Goal: Find contact information: Find contact information

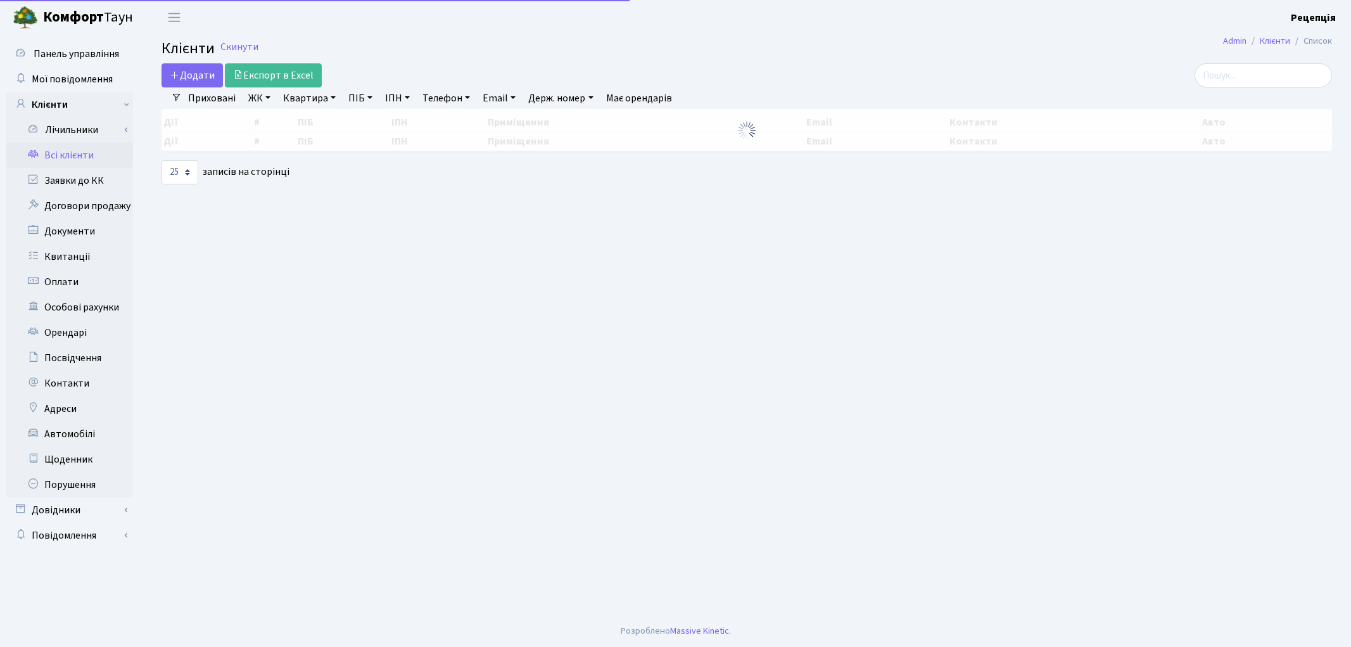
select select "25"
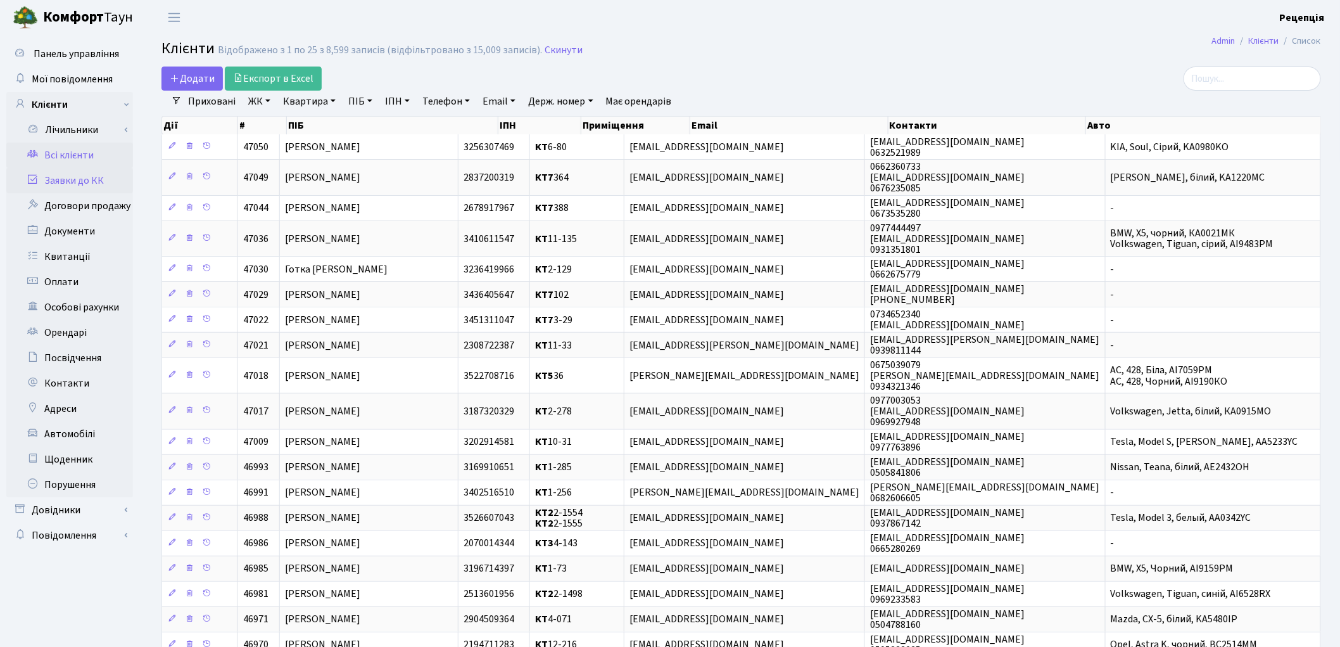
click at [58, 181] on link "Заявки до КК" at bounding box center [69, 180] width 127 height 25
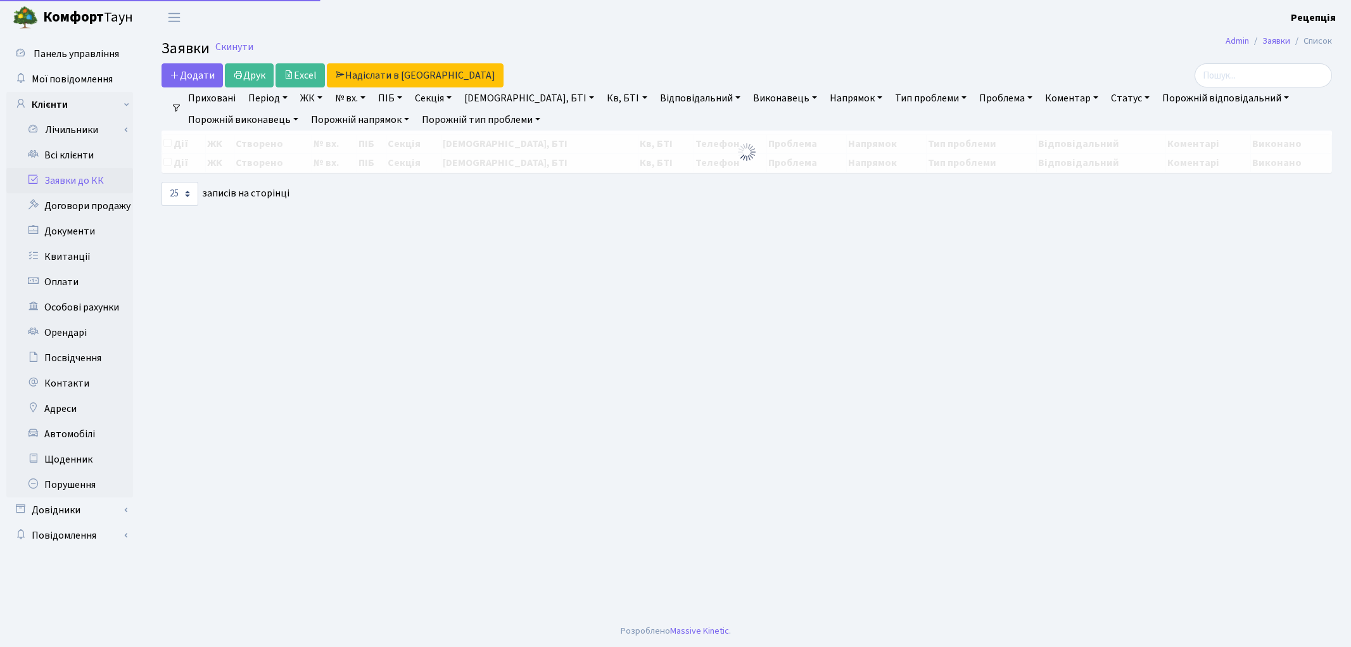
select select "25"
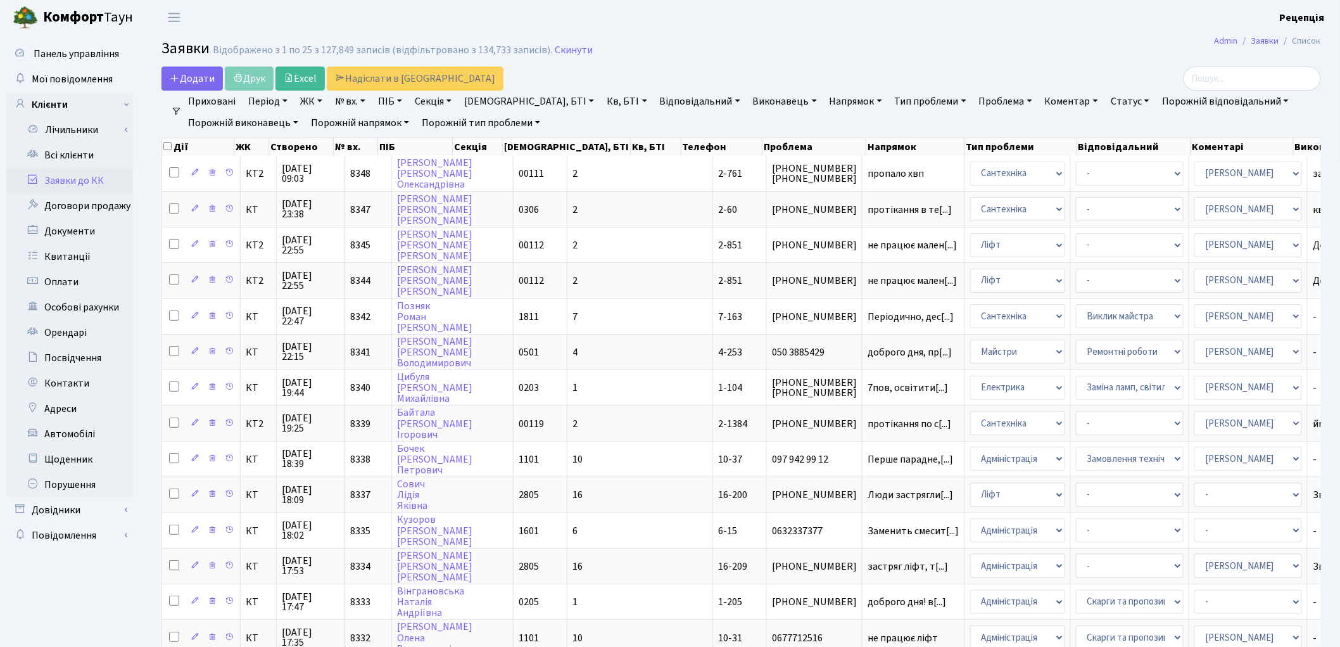
click at [313, 101] on link "ЖК" at bounding box center [311, 102] width 32 height 22
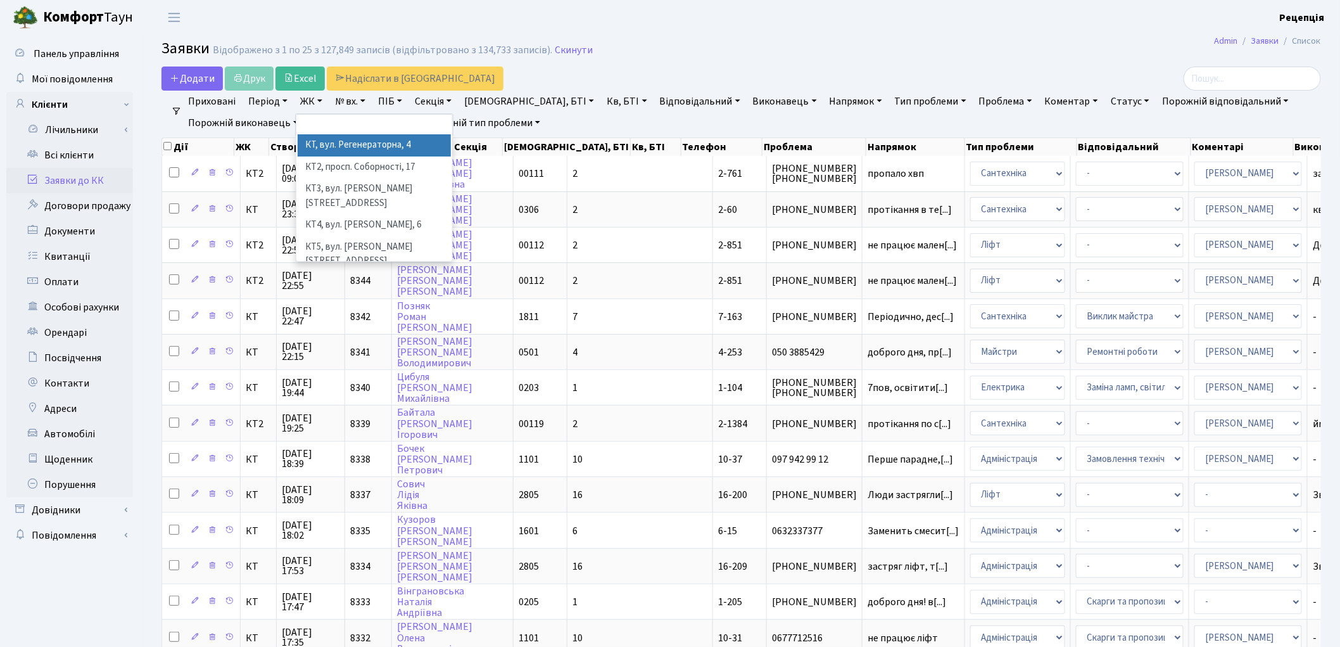
click at [334, 142] on li "КТ, вул. Регенераторна, 4" at bounding box center [374, 145] width 153 height 22
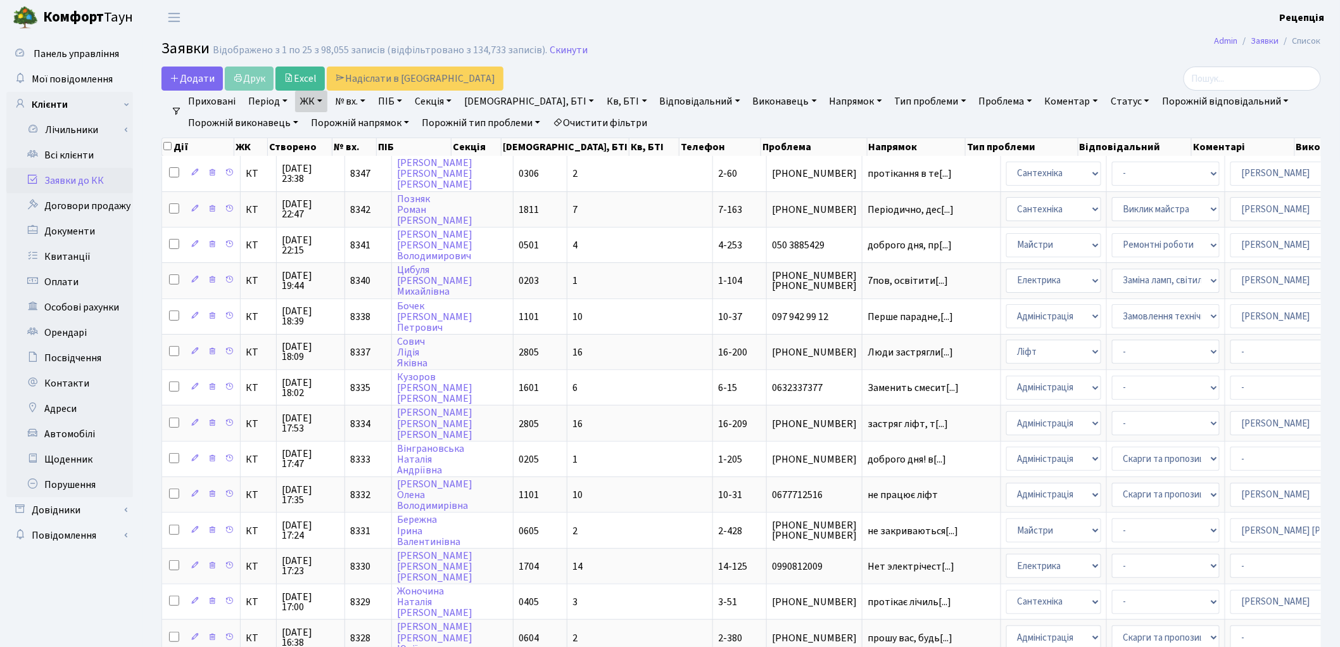
click at [602, 100] on link "Кв, БТІ" at bounding box center [627, 102] width 50 height 22
type input "5-492"
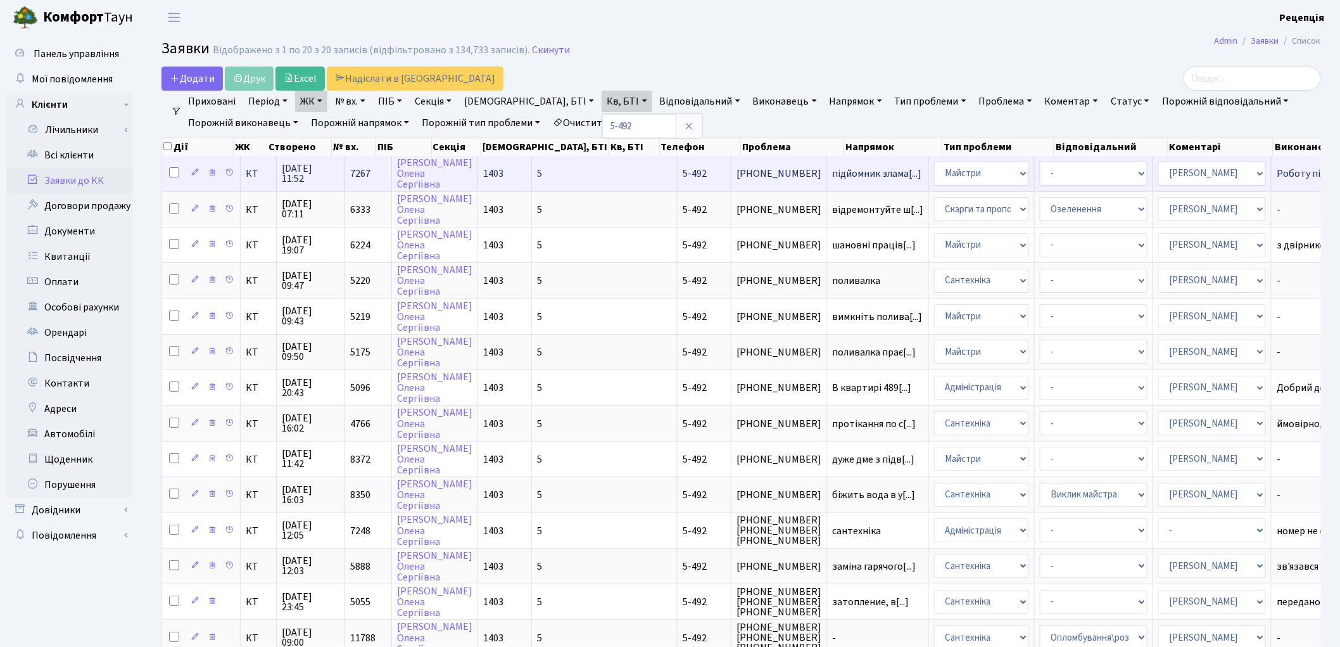
click at [683, 178] on span "5-492" at bounding box center [695, 174] width 24 height 14
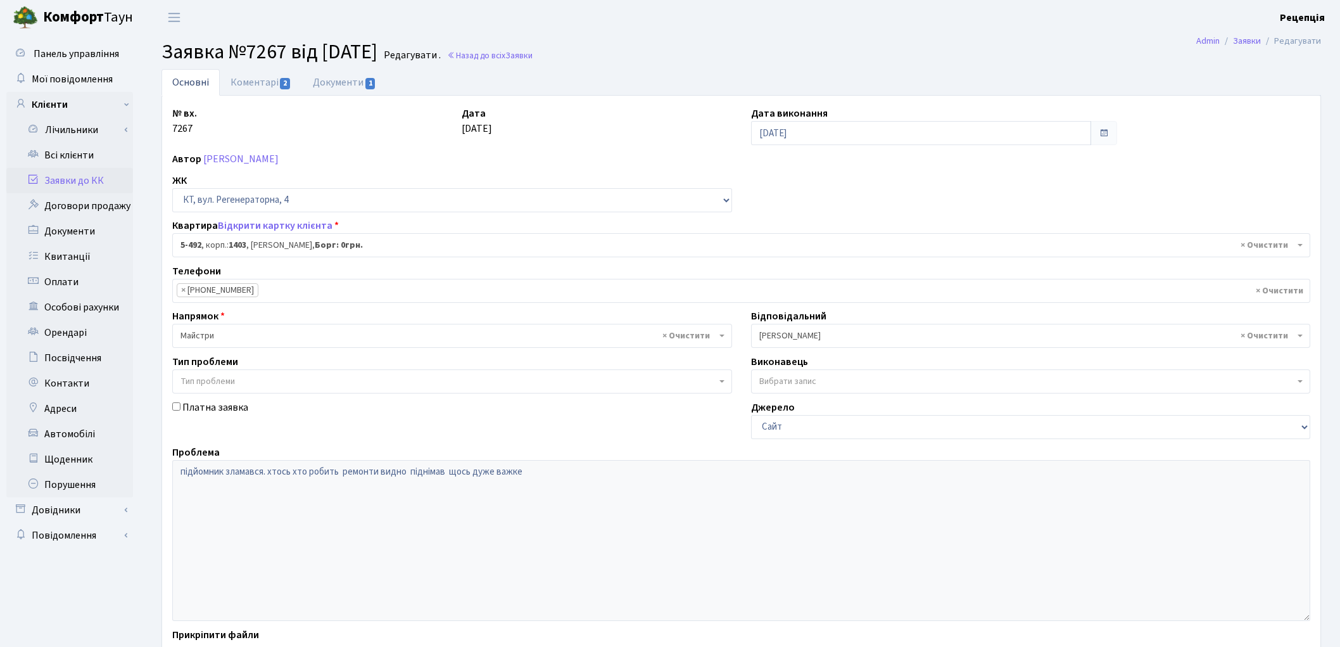
select select "2020"
click at [103, 172] on link "Заявки до КК" at bounding box center [69, 180] width 127 height 25
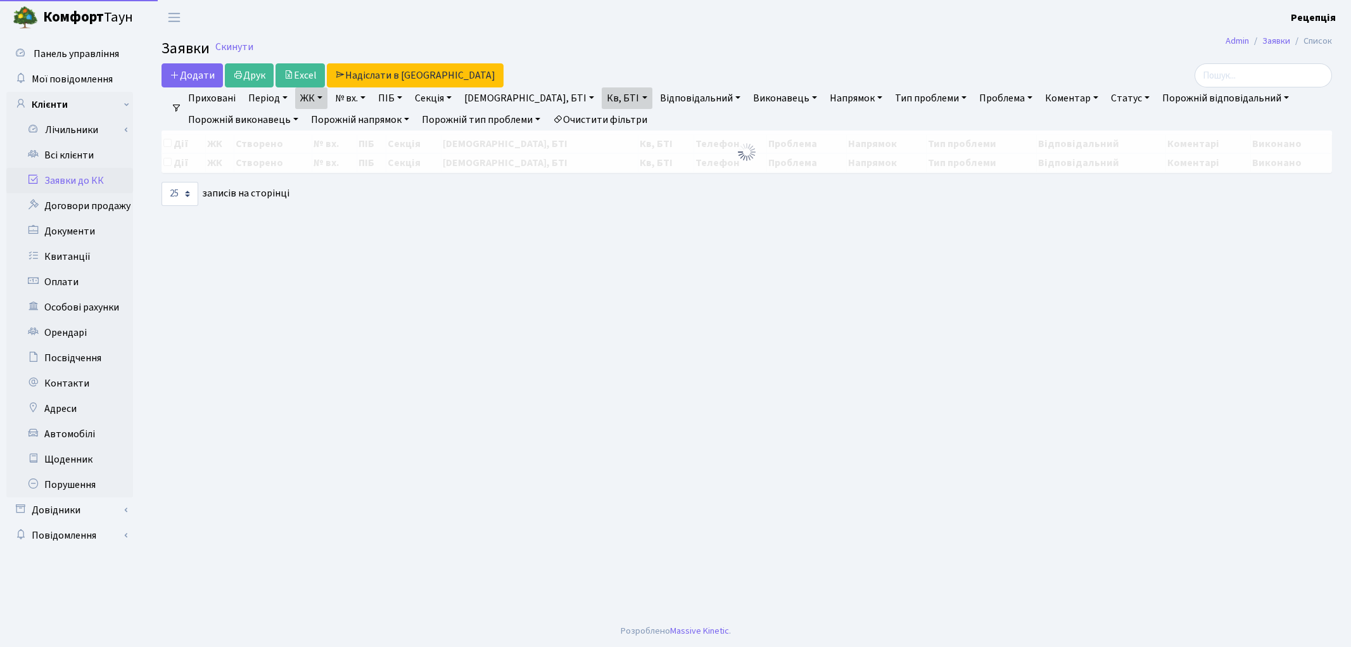
select select "25"
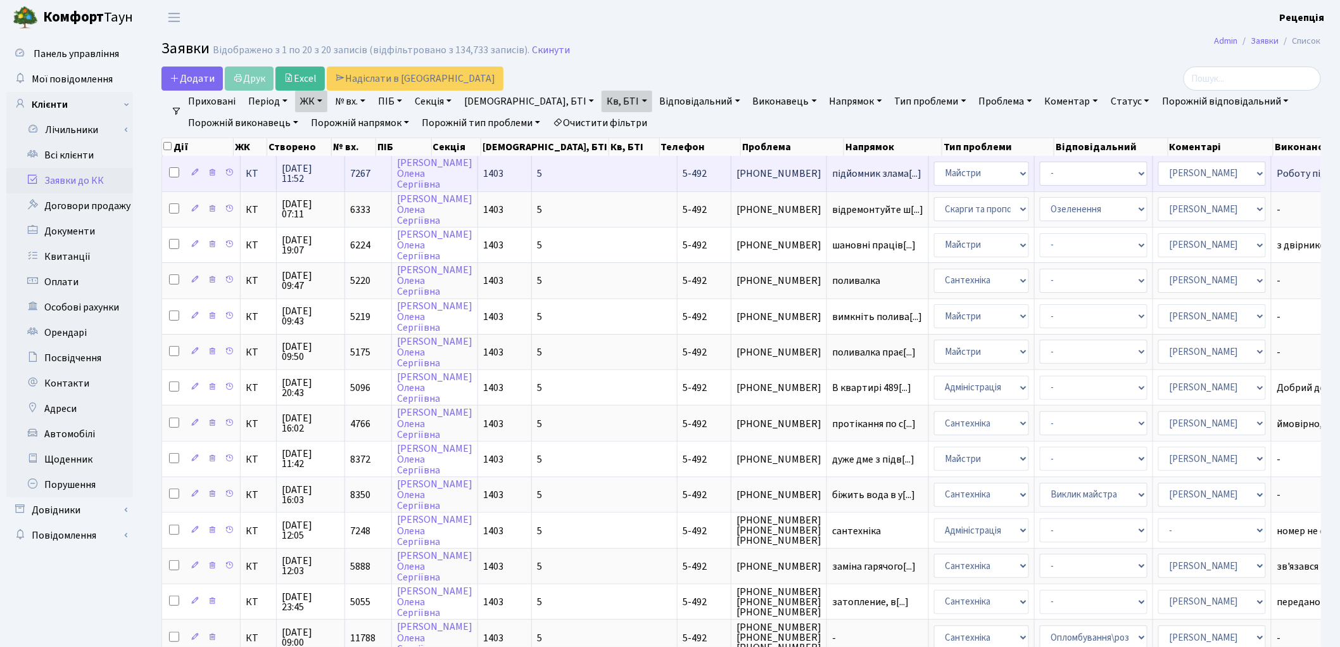
click at [827, 180] on td "підйомник злама[...]" at bounding box center [878, 173] width 102 height 35
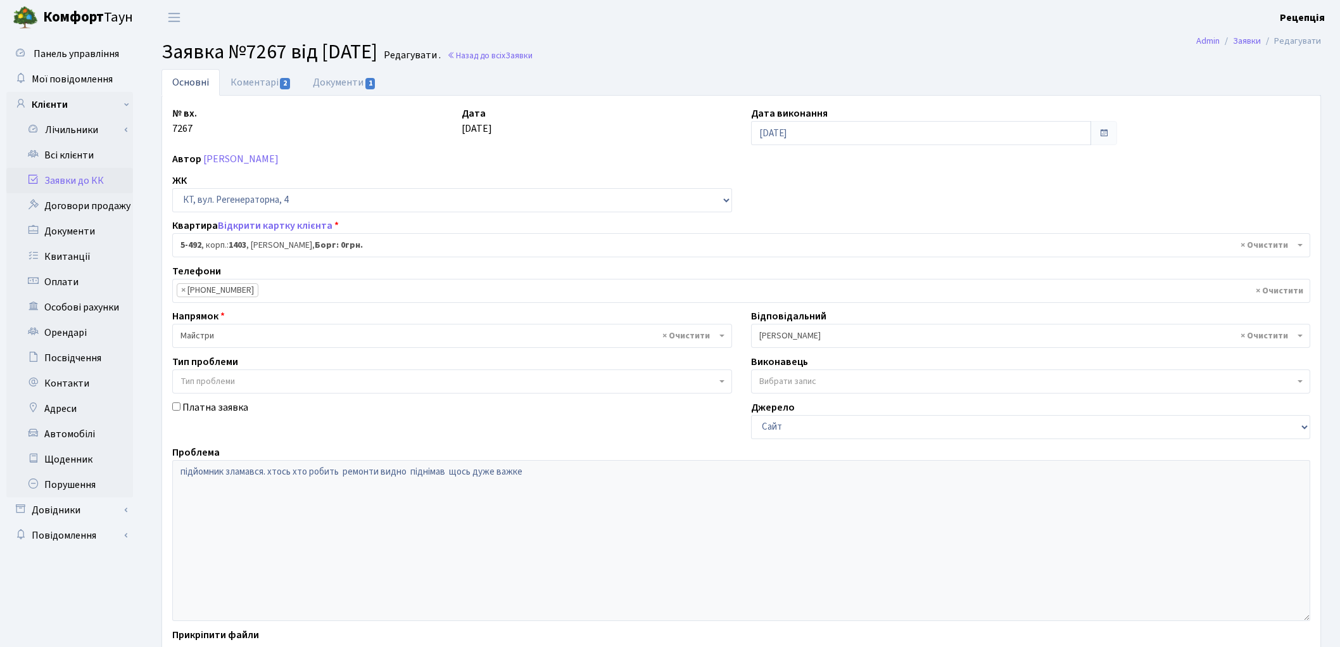
select select "2020"
click at [68, 173] on link "Заявки до КК" at bounding box center [69, 180] width 127 height 25
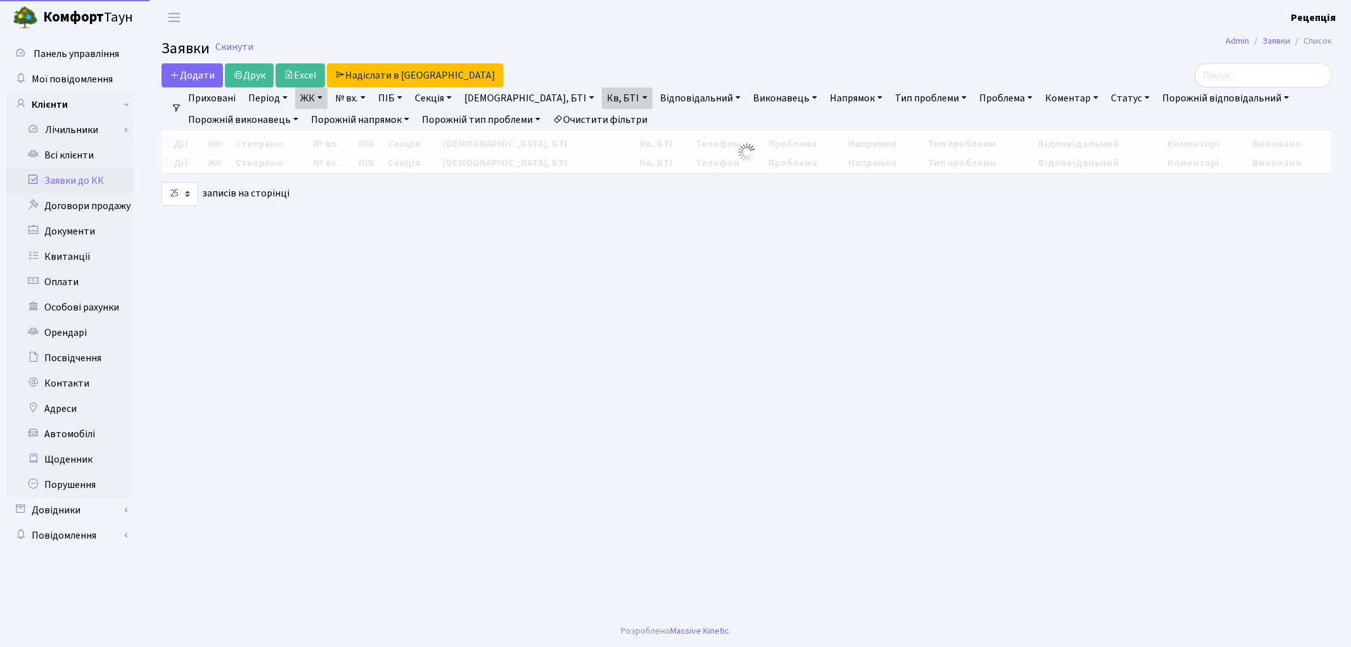
select select "25"
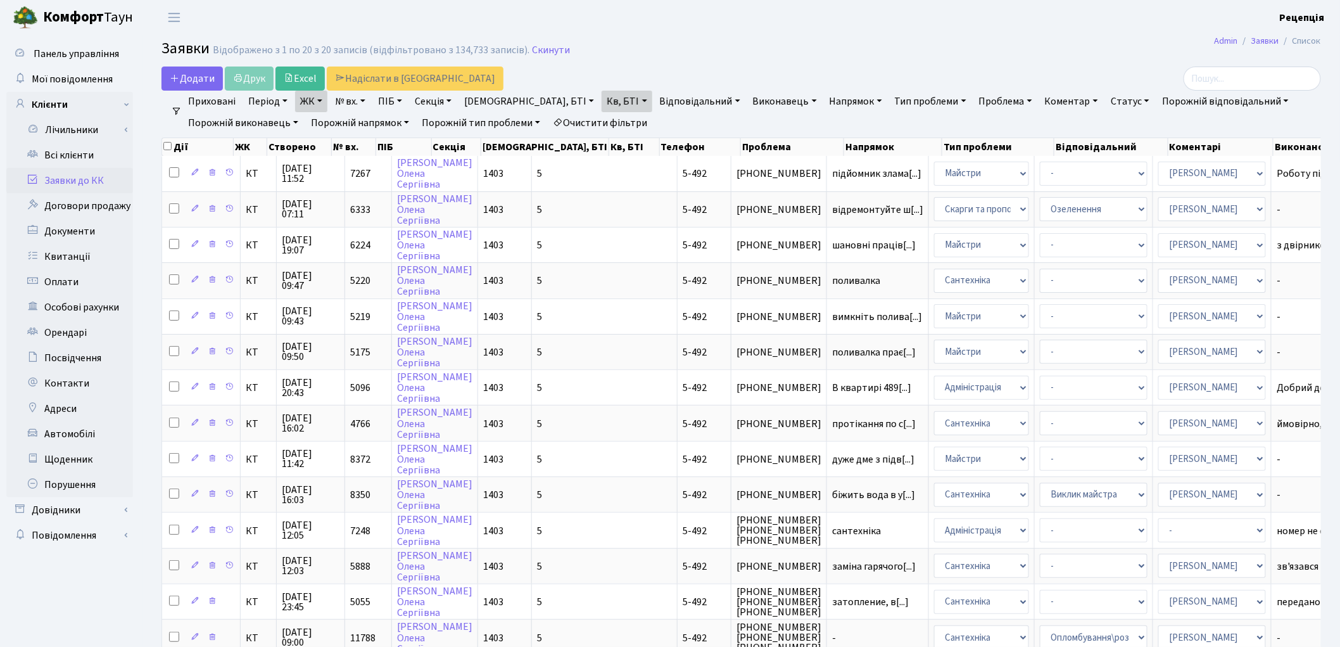
click at [617, 119] on link "Очистити фільтри" at bounding box center [600, 123] width 104 height 22
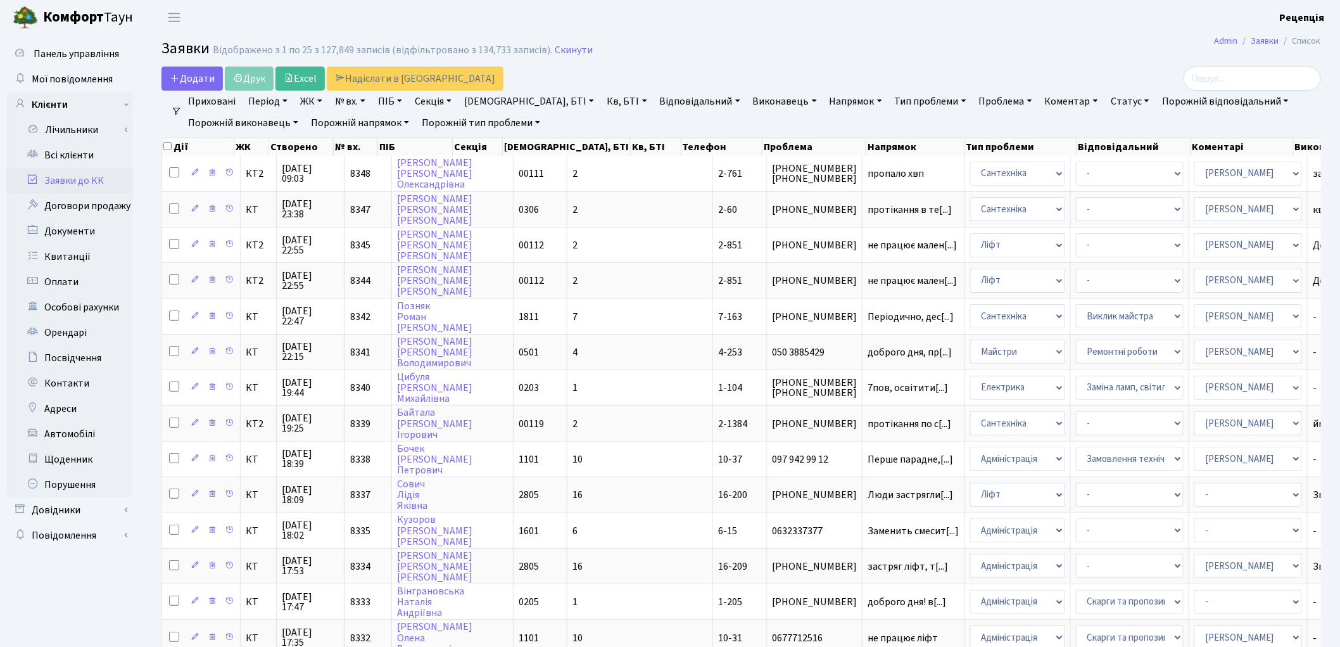
click at [309, 99] on link "ЖК" at bounding box center [311, 102] width 32 height 22
click at [77, 152] on link "Всі клієнти" at bounding box center [69, 154] width 127 height 25
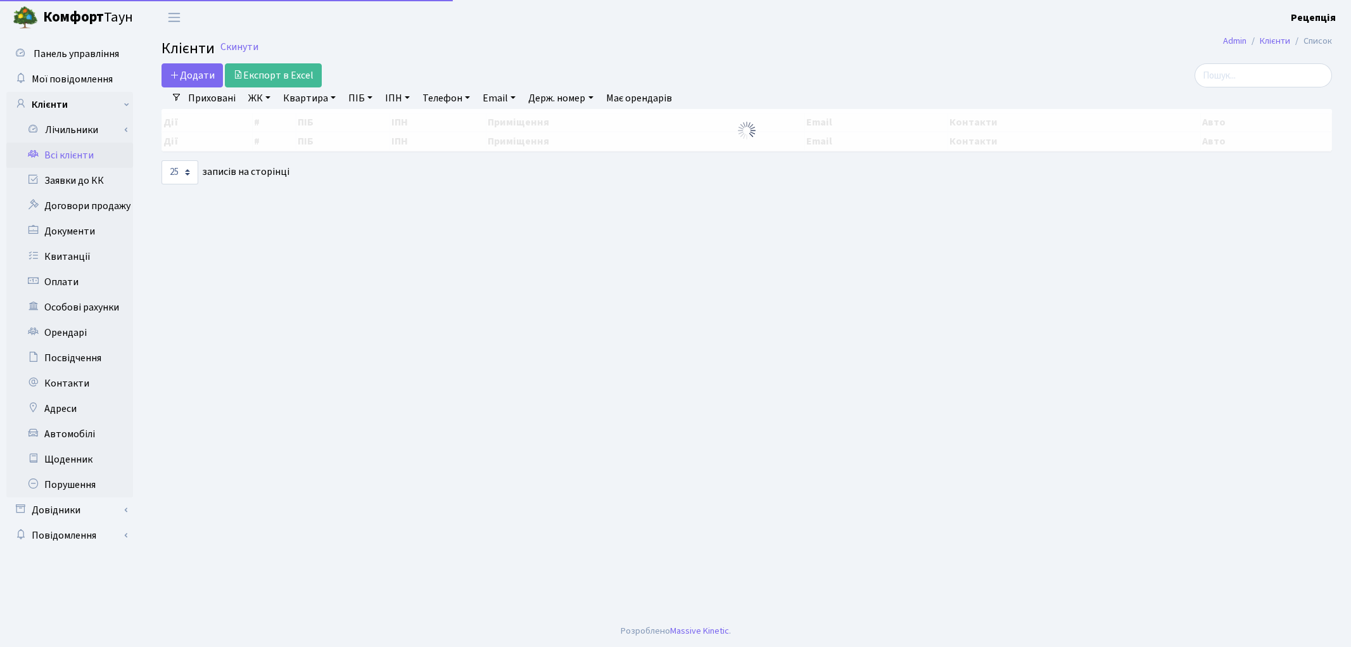
select select
select select "25"
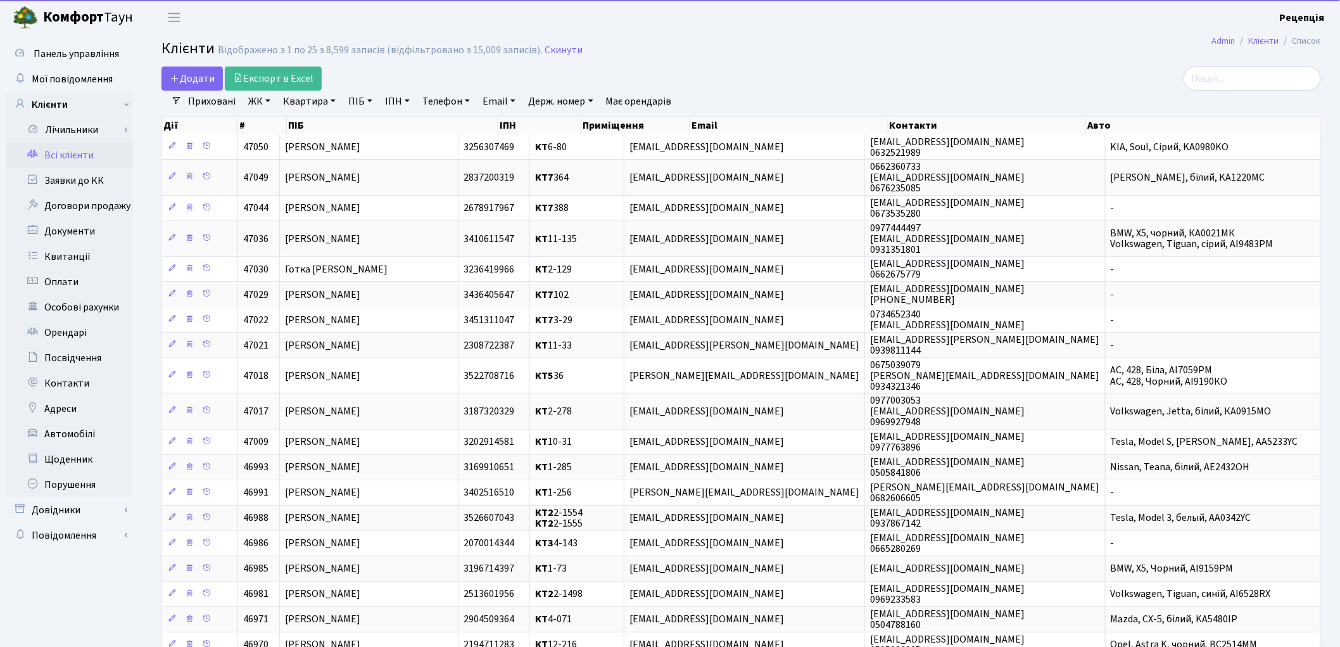
click at [261, 101] on link "ЖК" at bounding box center [259, 102] width 32 height 22
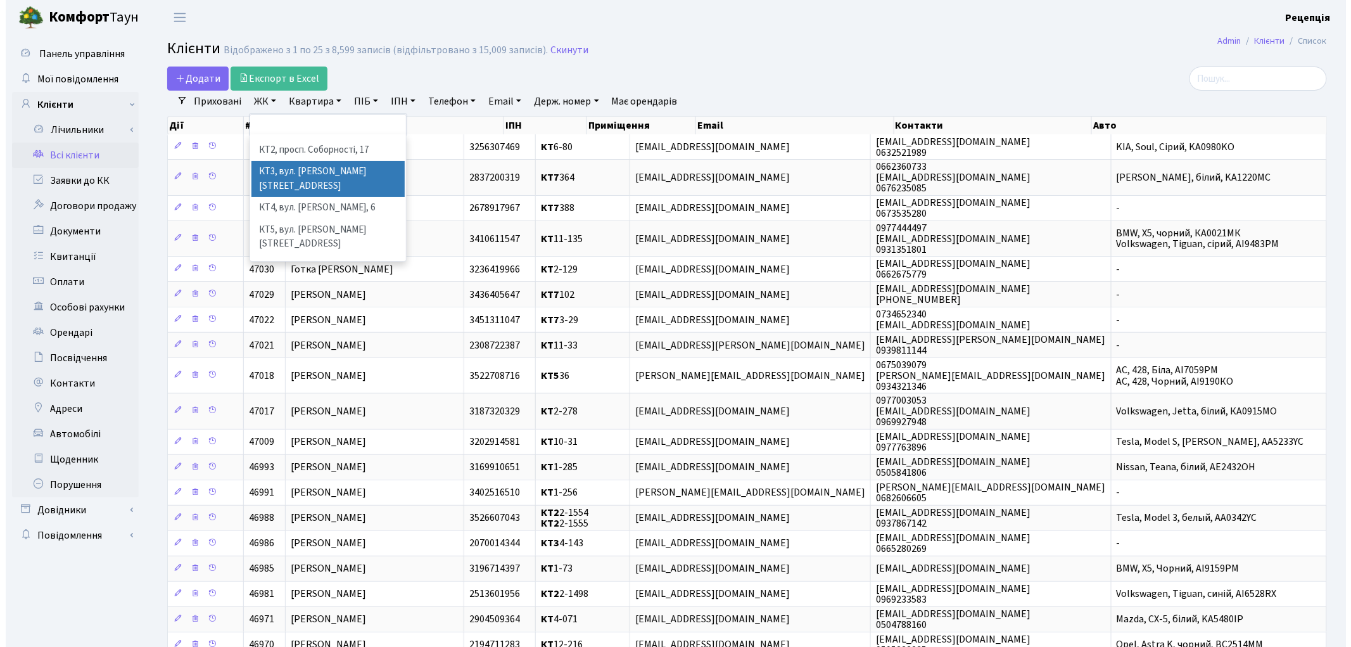
scroll to position [20, 0]
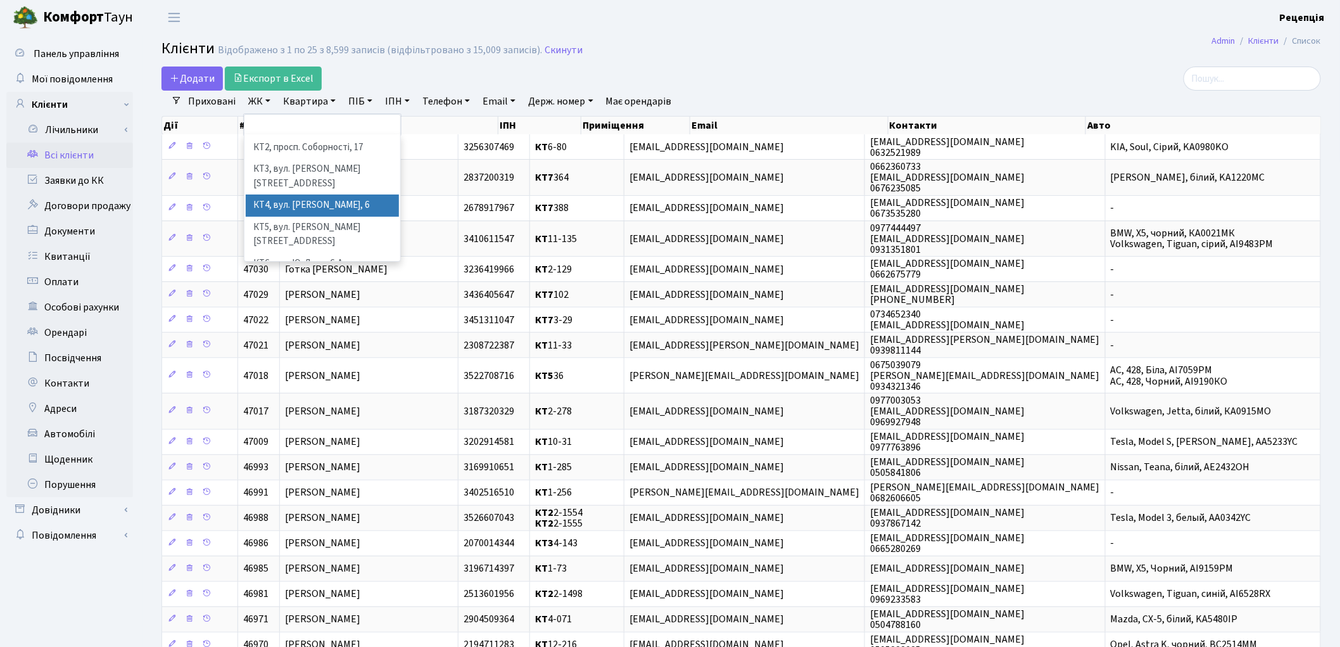
click at [350, 194] on li "КТ4, вул. [PERSON_NAME], 6" at bounding box center [322, 205] width 153 height 22
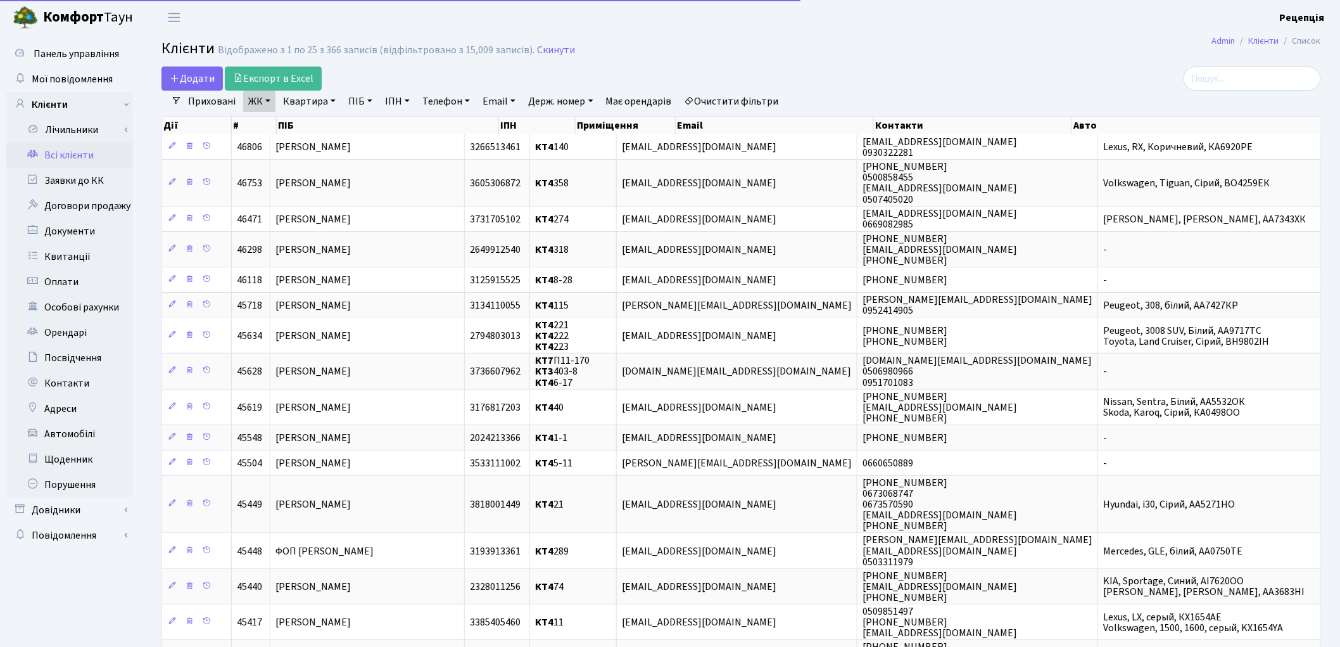
click at [324, 101] on link "Квартира" at bounding box center [309, 102] width 63 height 22
type input "338"
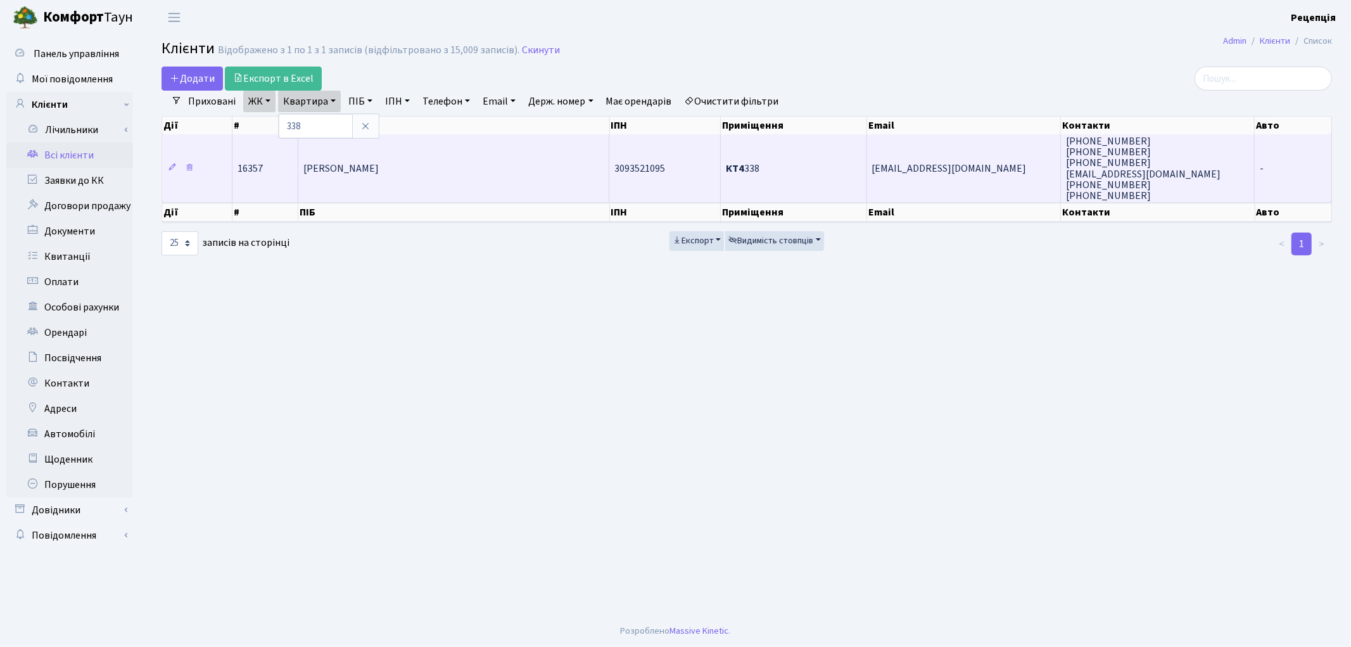
click at [366, 168] on span "Чашник Володимир Олександрович" at bounding box center [340, 168] width 75 height 14
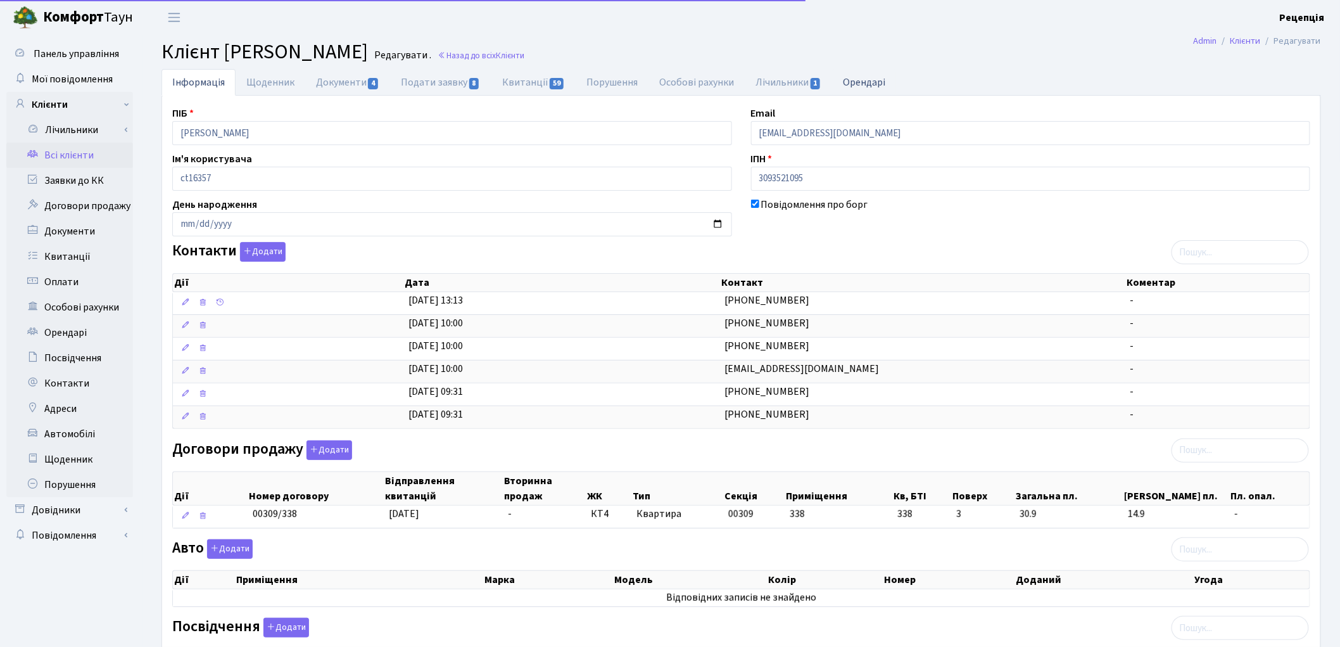
click at [861, 85] on link "Орендарі" at bounding box center [865, 82] width 64 height 26
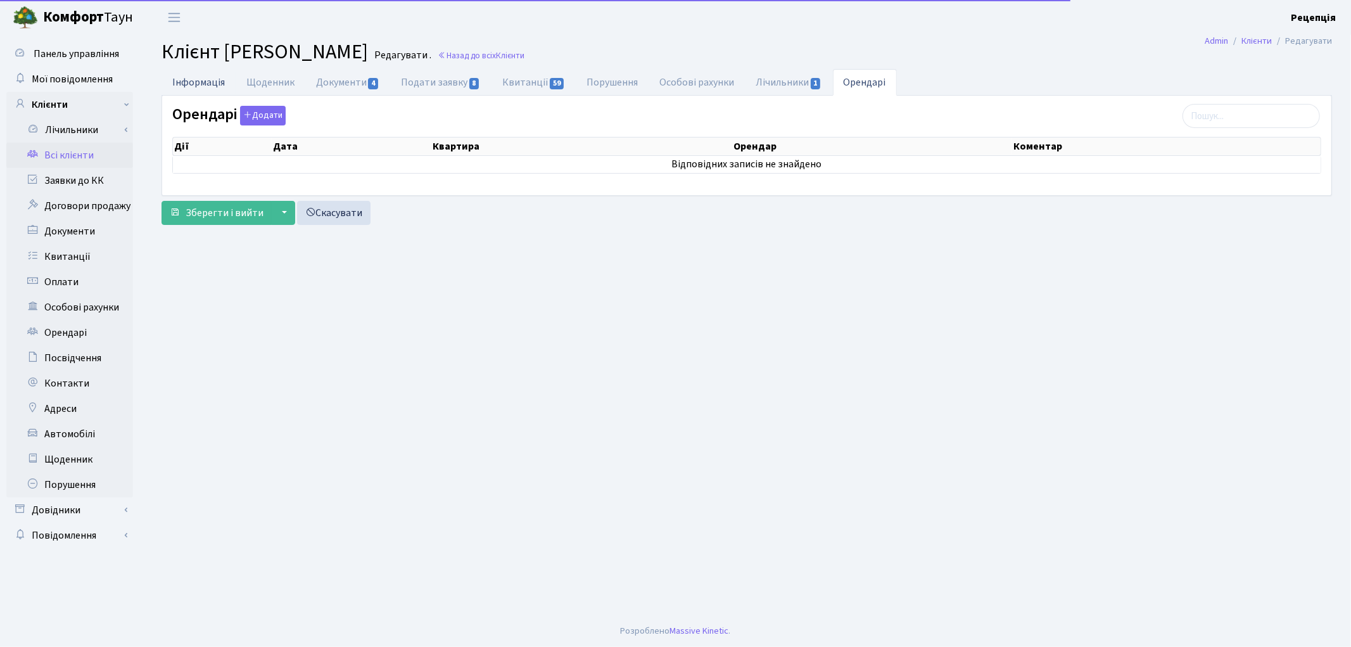
click at [203, 85] on link "Інформація" at bounding box center [198, 82] width 74 height 26
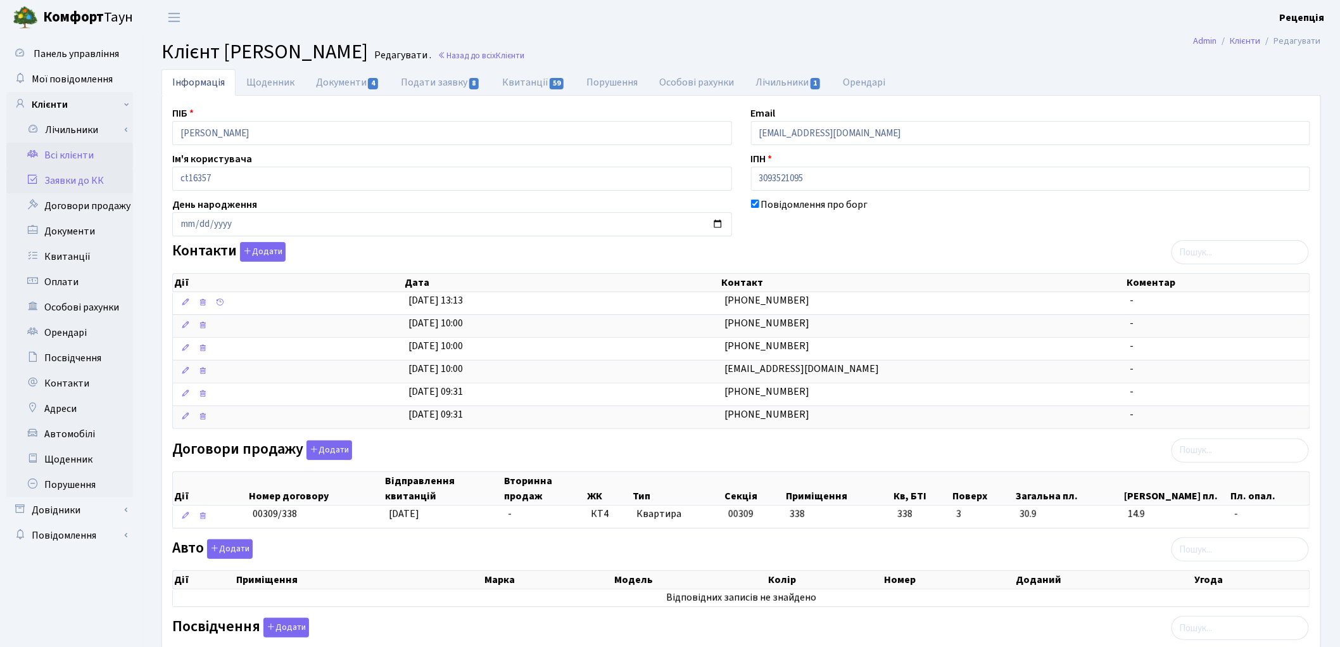
click at [66, 184] on link "Заявки до КК" at bounding box center [69, 180] width 127 height 25
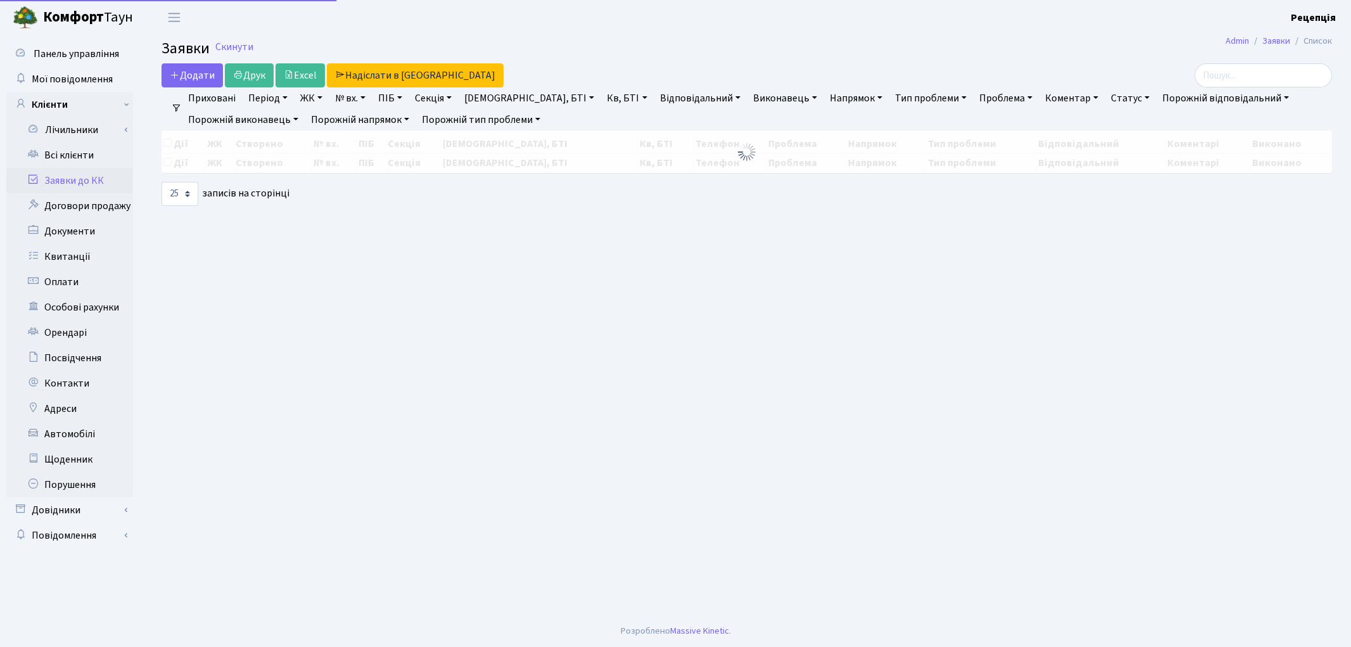
select select "25"
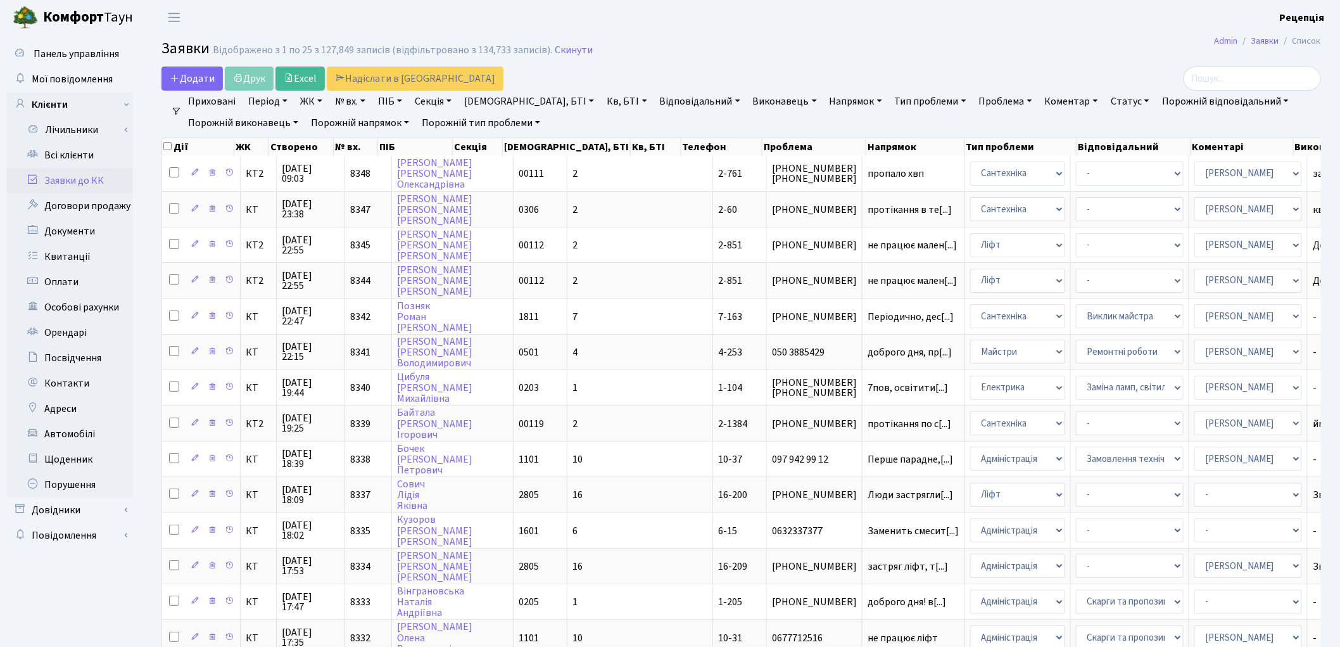
click at [308, 103] on link "ЖК" at bounding box center [311, 102] width 32 height 22
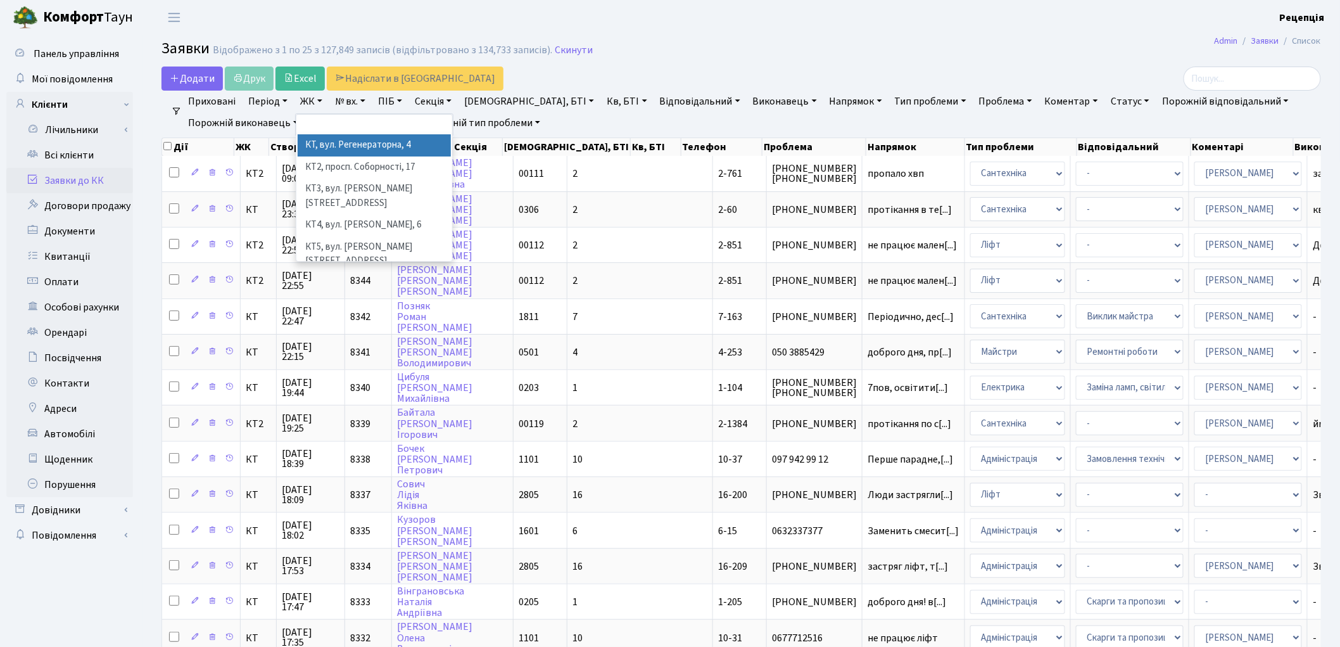
click at [339, 141] on li "КТ, вул. Регенераторна, 4" at bounding box center [374, 145] width 153 height 22
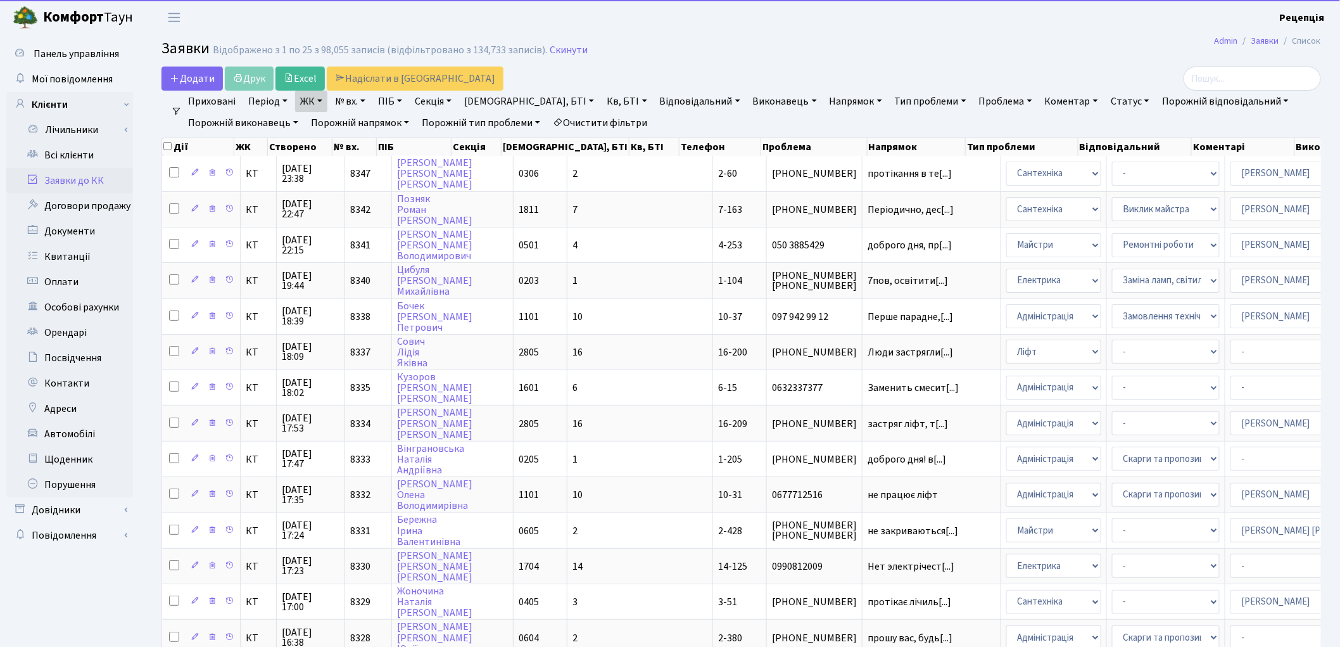
click at [602, 99] on link "Кв, БТІ" at bounding box center [627, 102] width 50 height 22
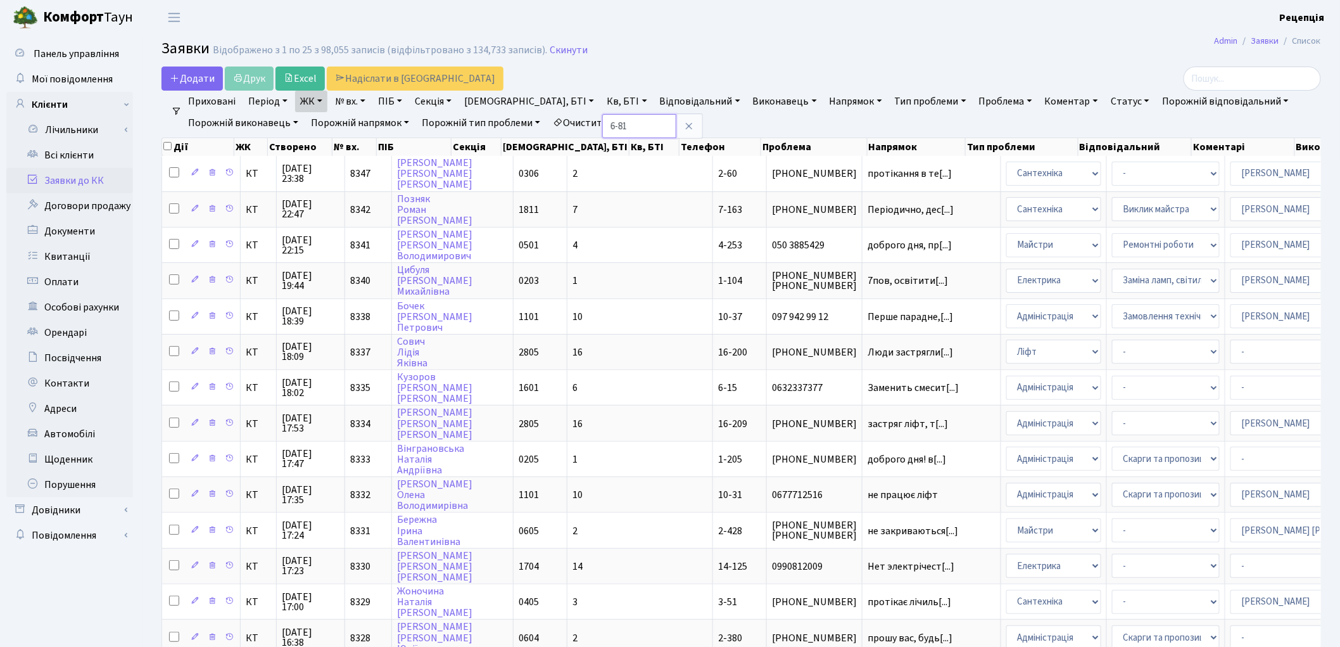
type input "6-81"
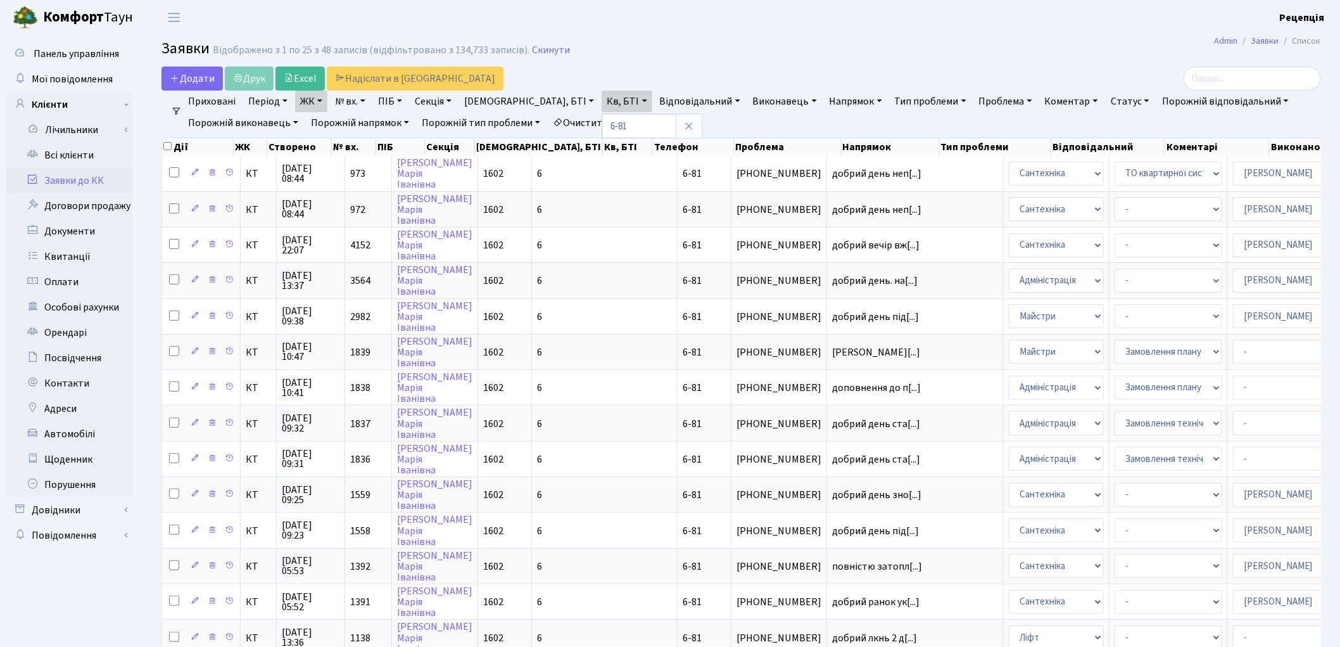
click at [635, 123] on link "Очистити фільтри" at bounding box center [600, 123] width 104 height 22
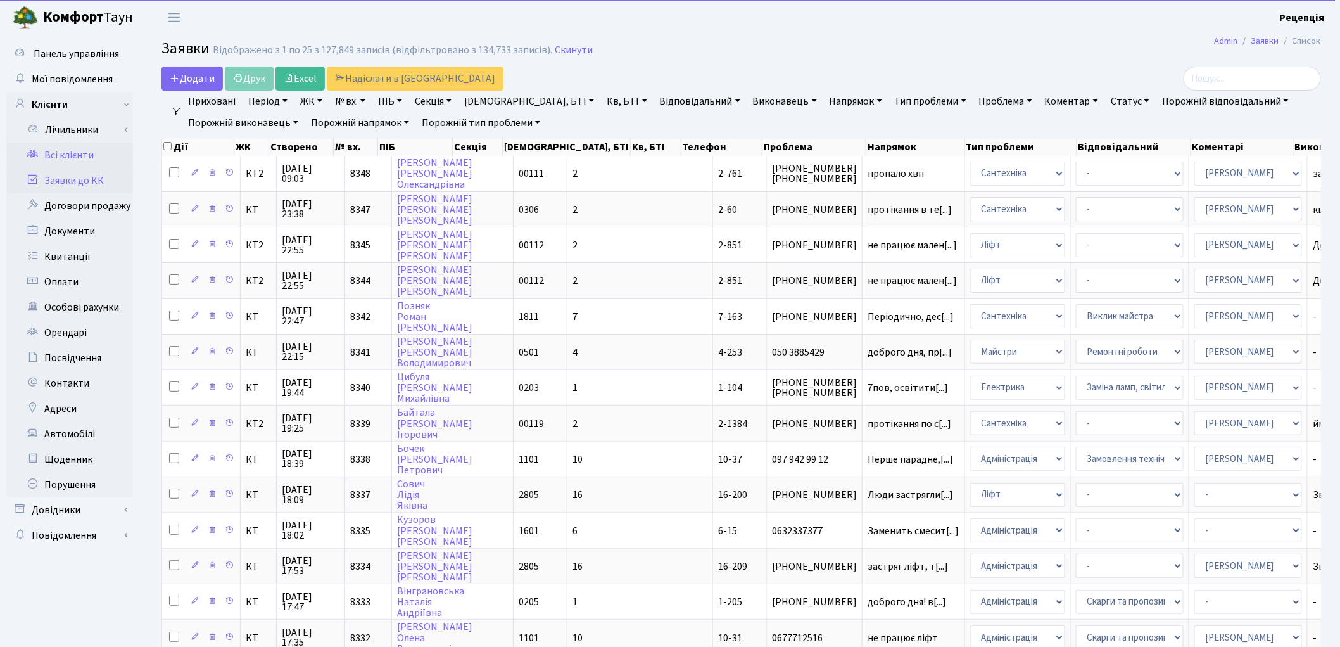
click at [91, 146] on link "Всі клієнти" at bounding box center [69, 154] width 127 height 25
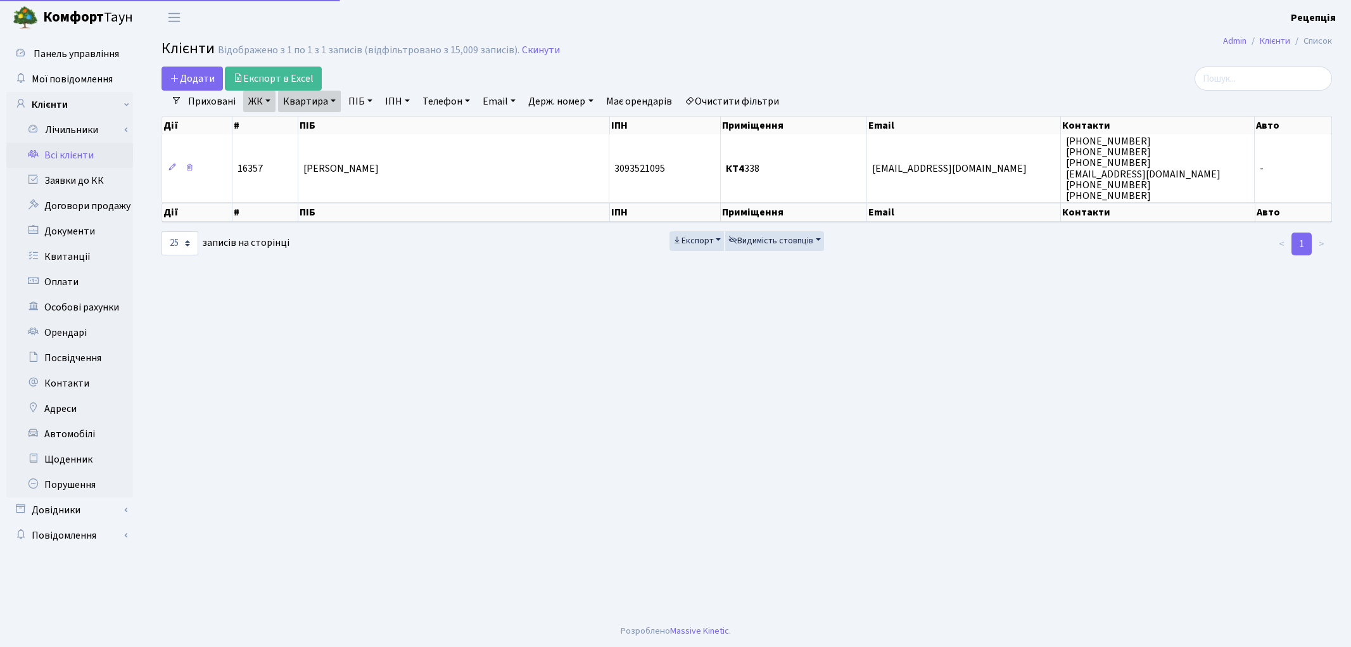
select select "25"
click at [731, 105] on link "Очистити фільтри" at bounding box center [731, 102] width 104 height 22
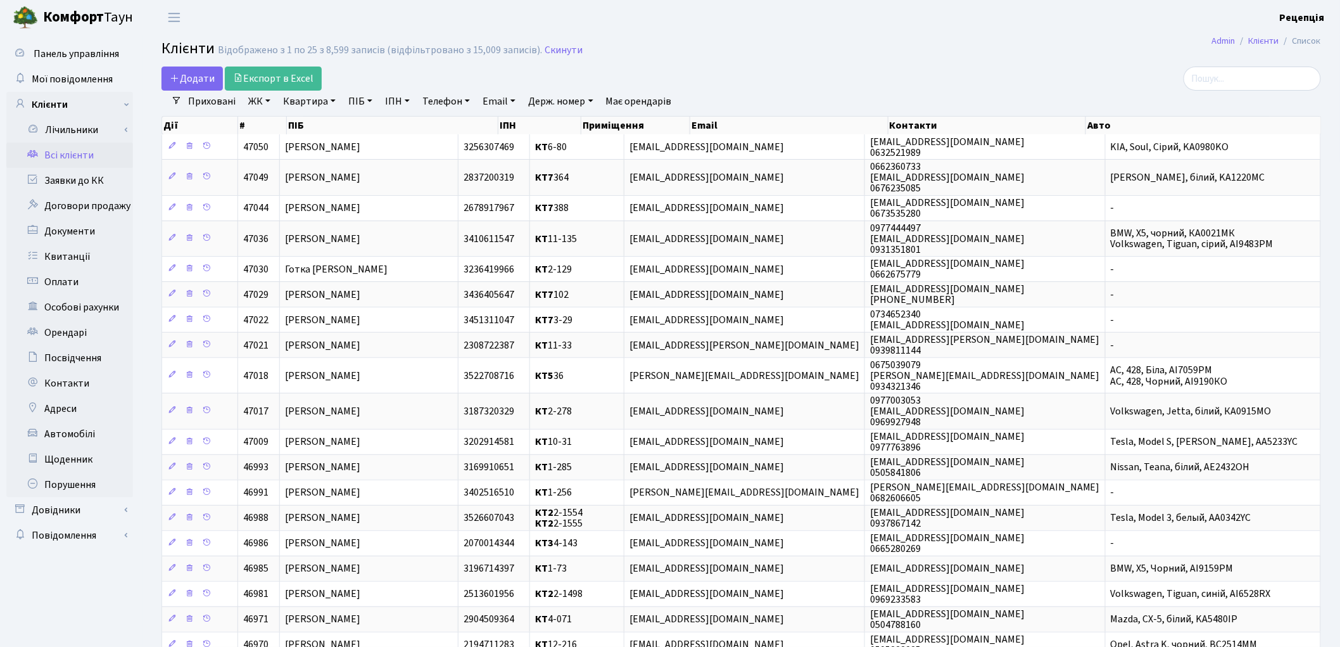
click at [255, 103] on link "ЖК" at bounding box center [259, 102] width 32 height 22
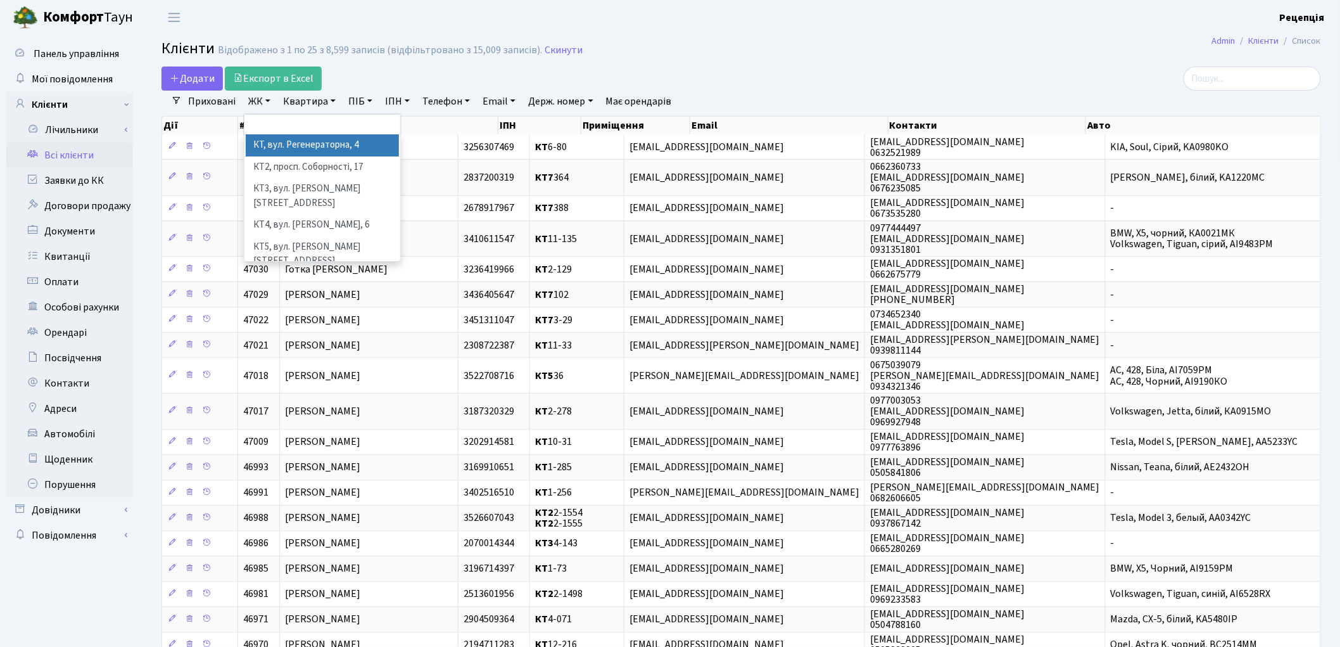
click at [270, 148] on li "КТ, вул. Регенераторна, 4" at bounding box center [322, 145] width 153 height 22
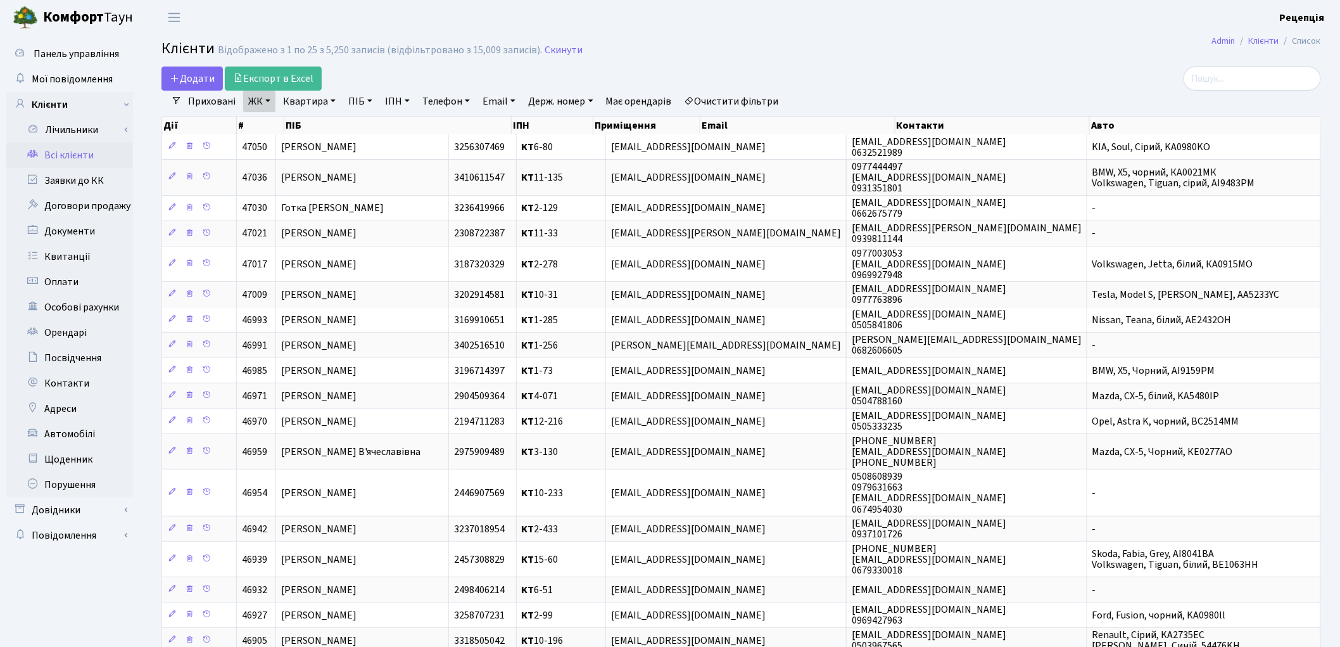
click at [263, 97] on link "ЖК" at bounding box center [259, 102] width 32 height 22
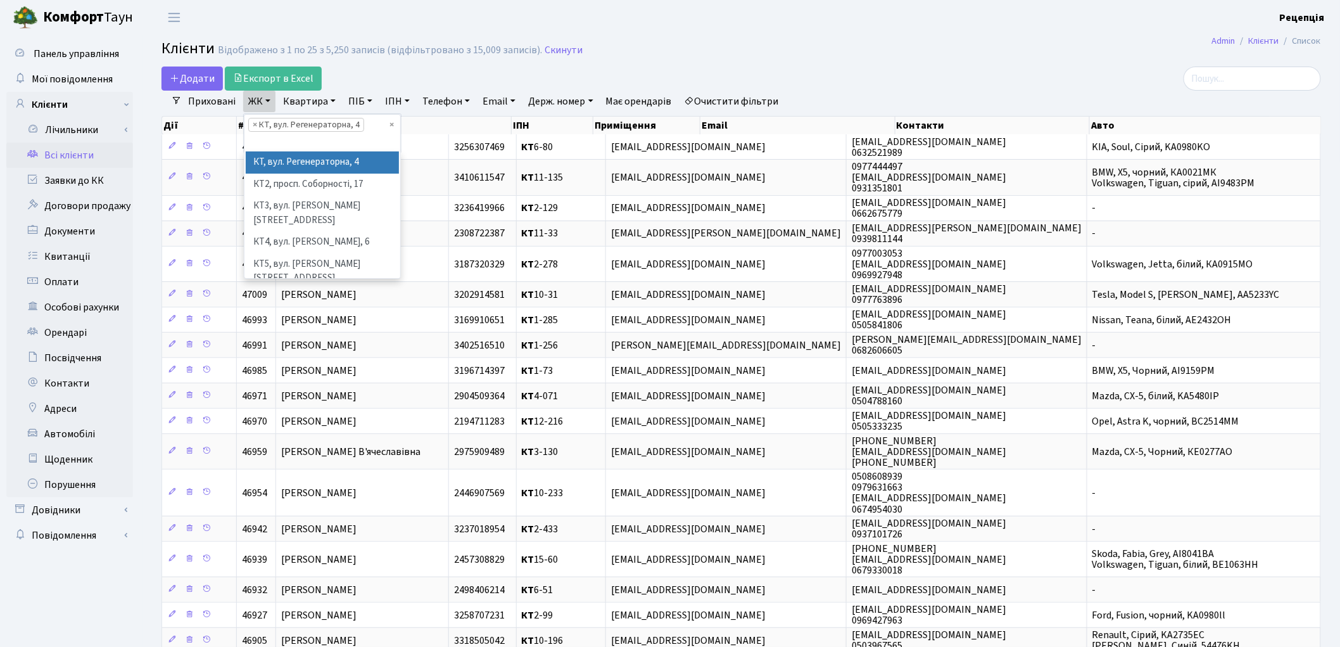
click at [267, 101] on link "ЖК" at bounding box center [259, 102] width 32 height 22
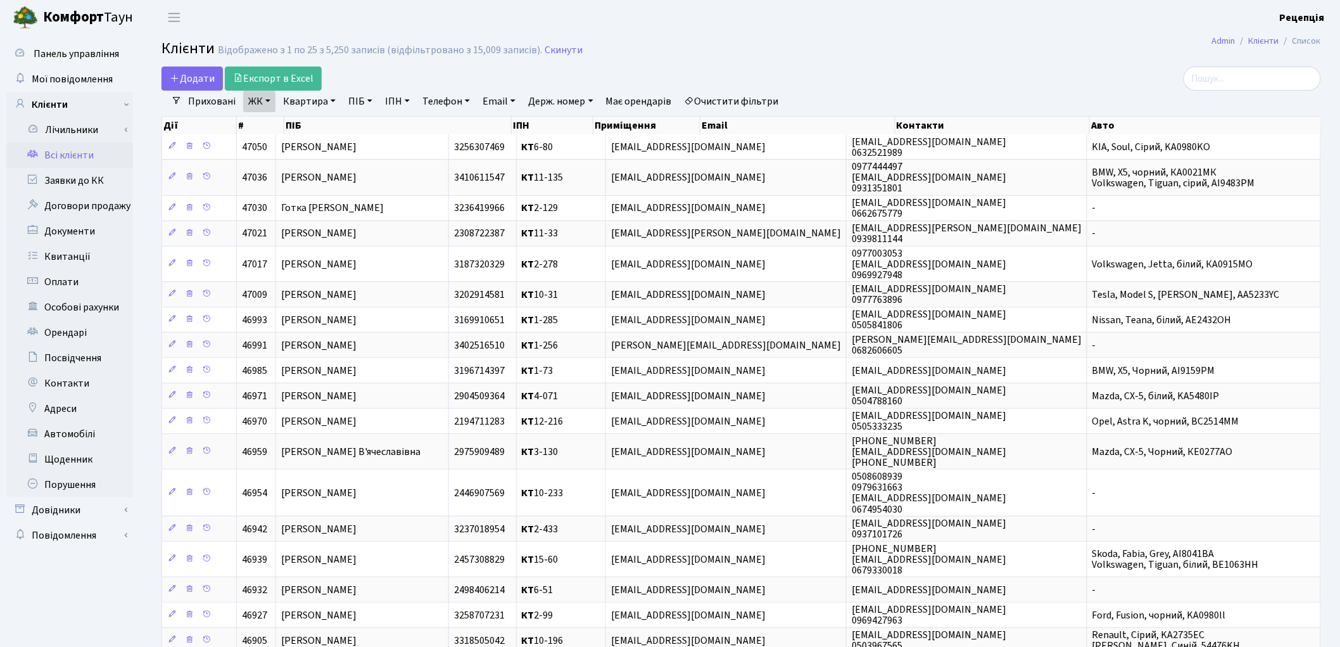
click at [333, 104] on link "Квартира" at bounding box center [309, 102] width 63 height 22
type input "15-54"
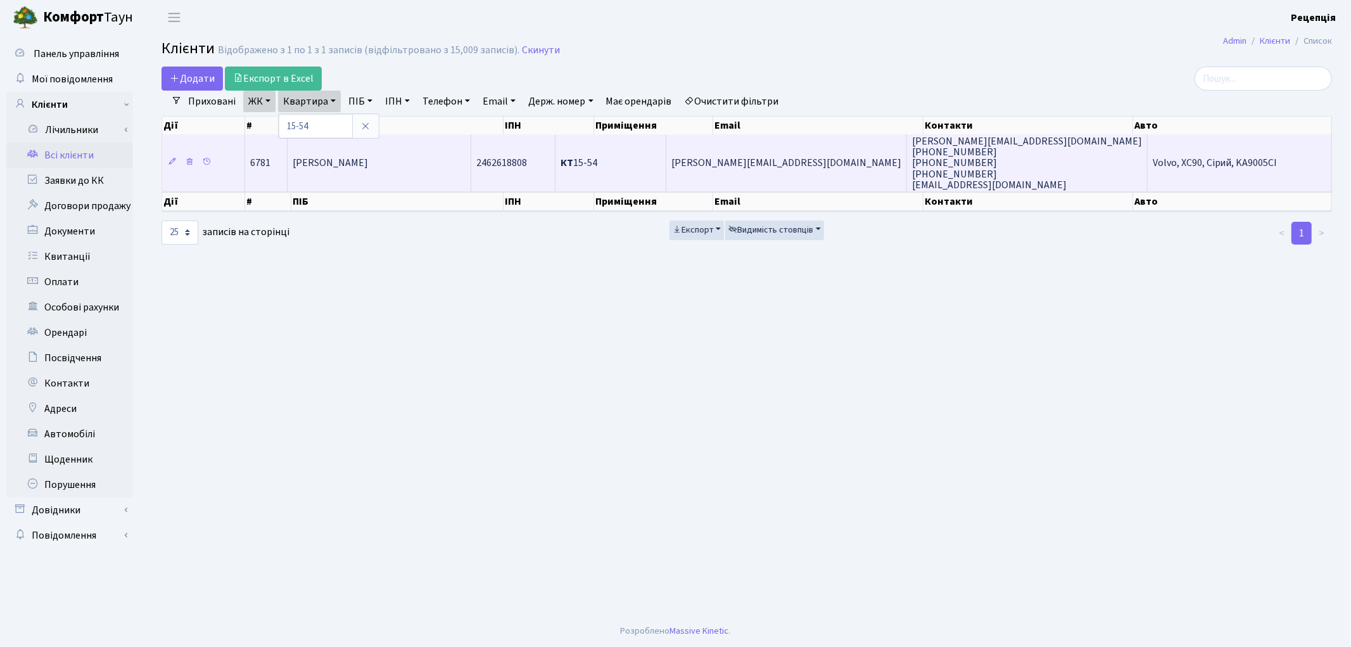
click at [358, 153] on td "[PERSON_NAME]" at bounding box center [379, 162] width 184 height 57
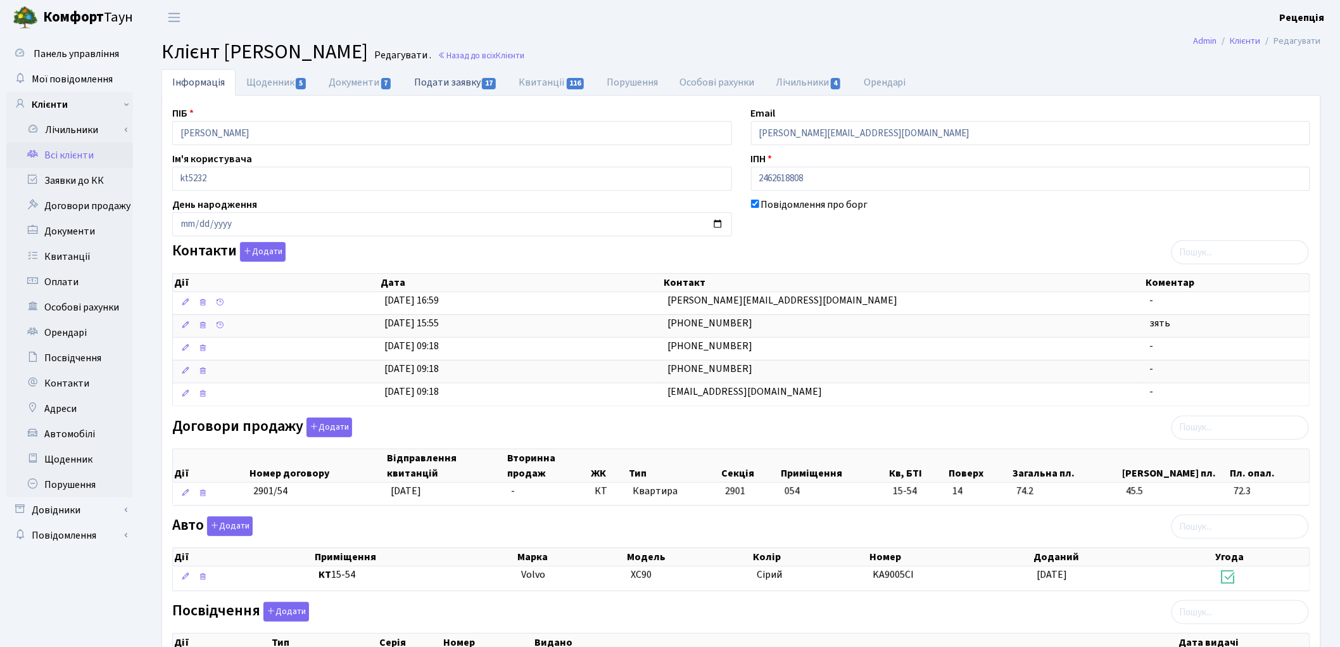
click at [426, 85] on link "Подати заявку 17" at bounding box center [455, 82] width 104 height 26
select select "25"
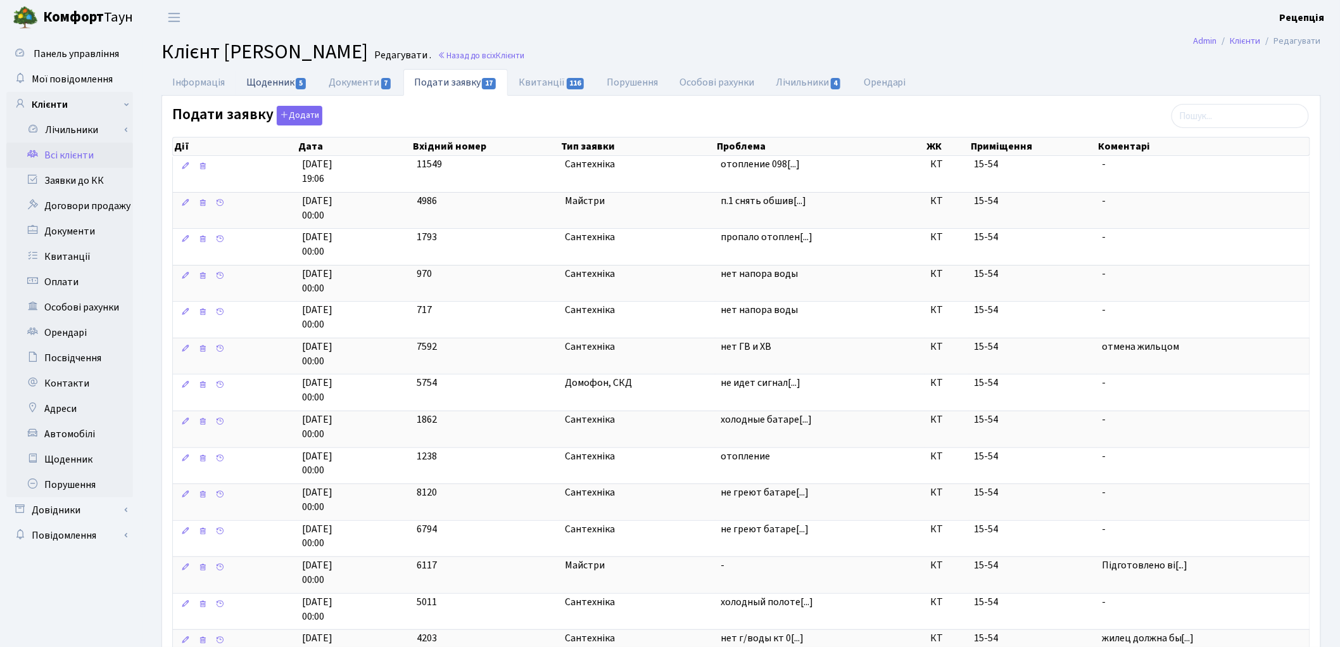
click at [270, 85] on link "Щоденник 5" at bounding box center [277, 82] width 82 height 26
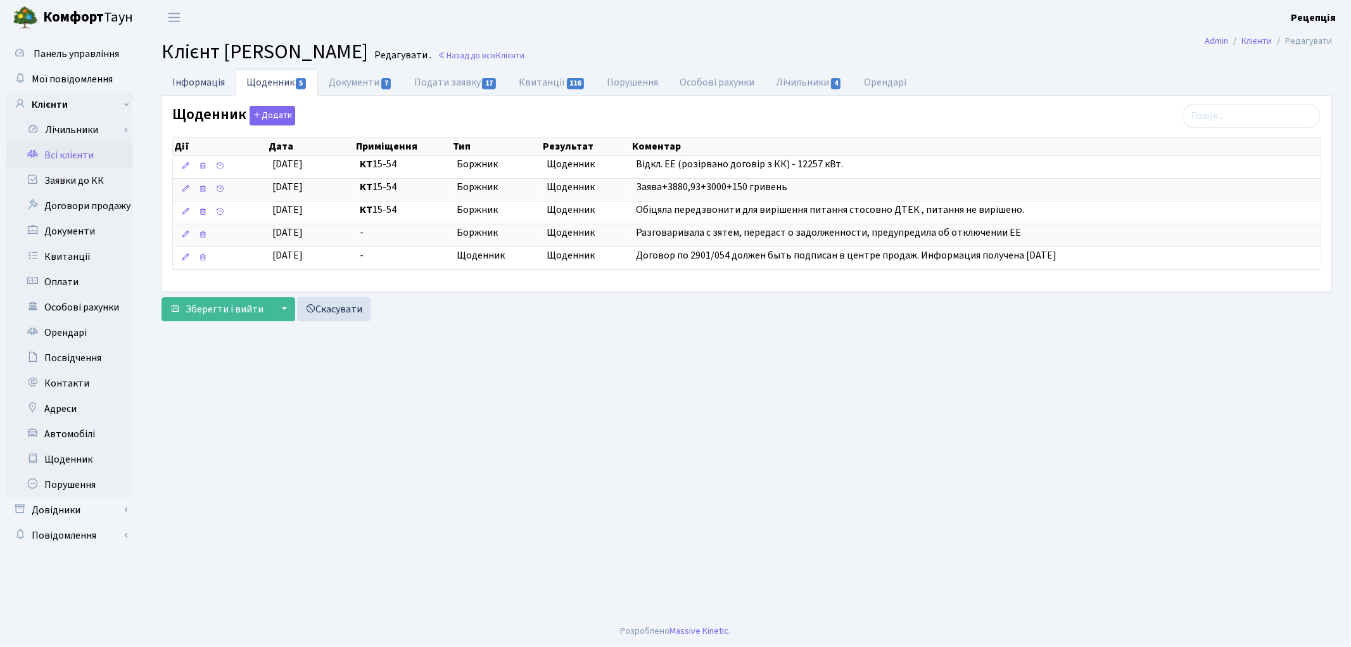
click at [205, 73] on link "Інформація" at bounding box center [198, 82] width 74 height 26
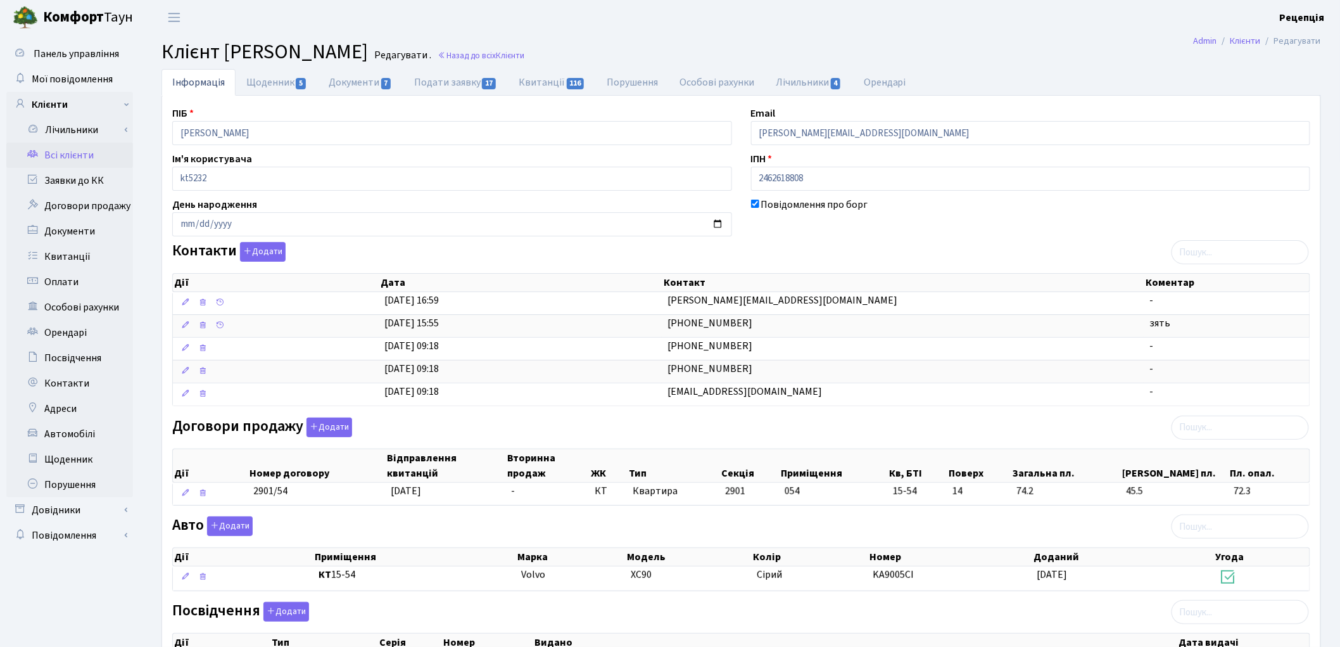
drag, startPoint x: 226, startPoint y: 51, endPoint x: 490, endPoint y: 43, distance: 263.6
click at [490, 43] on h2 "Клієнт Абрамян Антоніна Леонідівна Редагувати . Назад до всіх Клієнти" at bounding box center [740, 52] width 1159 height 24
copy span "[PERSON_NAME]"
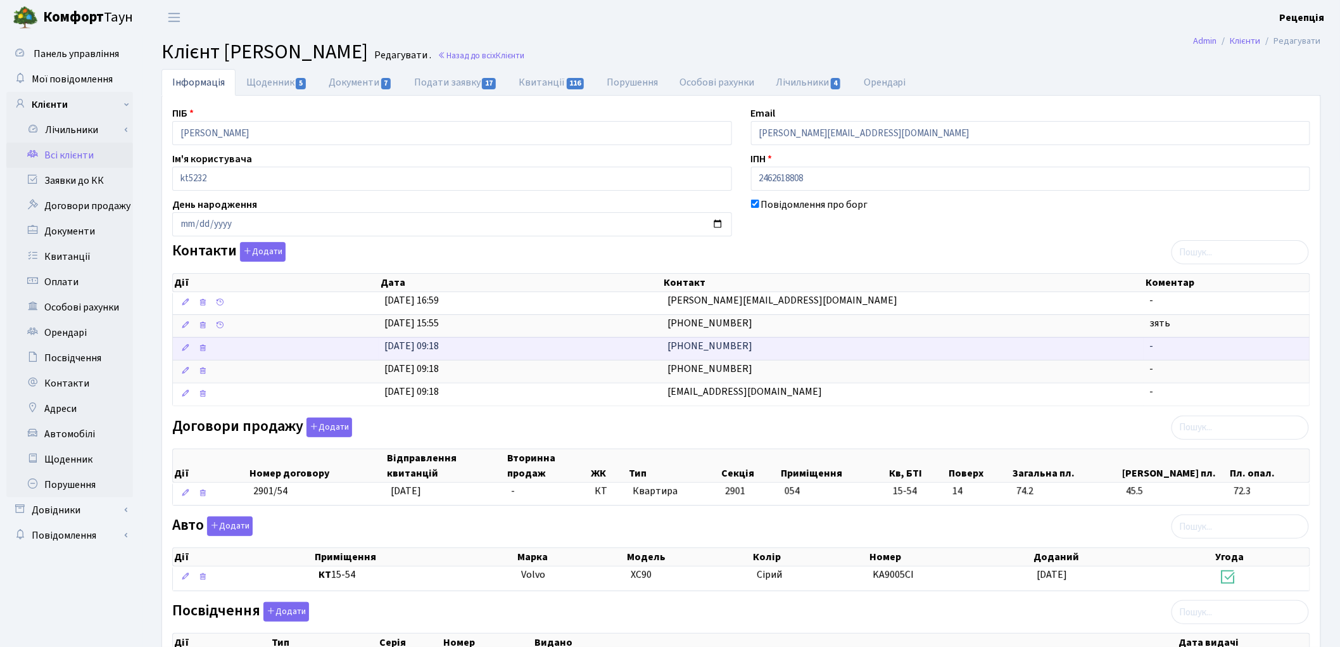
drag, startPoint x: 751, startPoint y: 351, endPoint x: 655, endPoint y: 351, distance: 96.3
click at [655, 351] on \<\/span\>\a "04.11.2015, 09:18 (098) 953-60-48 -" at bounding box center [741, 348] width 1137 height 23
copy \<\/span\>\a "[PHONE_NUMBER]"
